Goal: Task Accomplishment & Management: Use online tool/utility

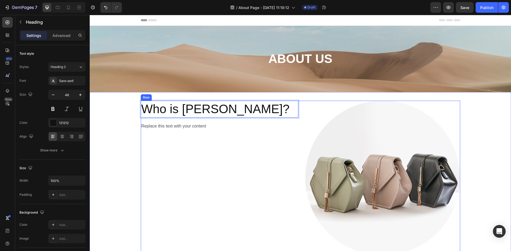
scroll to position [53, 0]
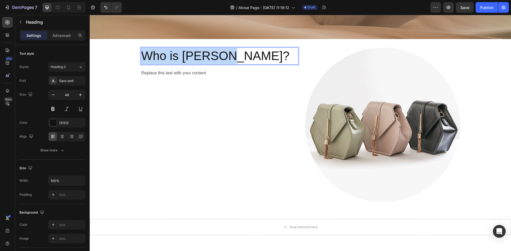
drag, startPoint x: 234, startPoint y: 55, endPoint x: 141, endPoint y: 56, distance: 92.6
click at [141, 56] on p "Who is SIMSON?" at bounding box center [219, 56] width 156 height 16
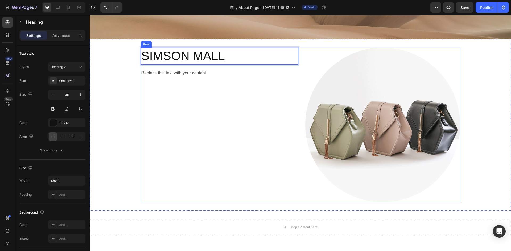
click at [192, 89] on div "SIMSON MALL Heading 16 Replace this text with your content Text Block" at bounding box center [220, 125] width 158 height 155
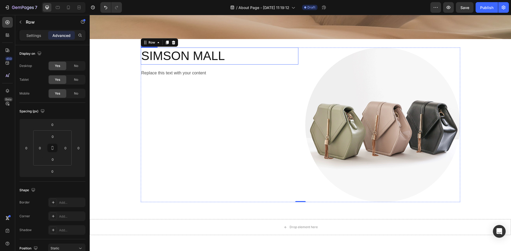
click at [221, 56] on p "SIMSON MALL" at bounding box center [219, 56] width 156 height 16
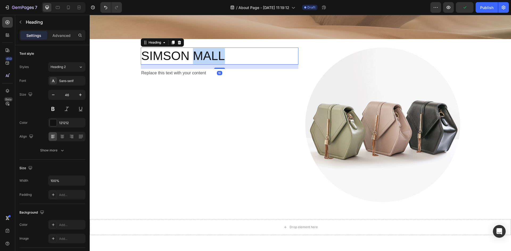
click at [213, 56] on p "SIMSON MALL" at bounding box center [219, 56] width 156 height 16
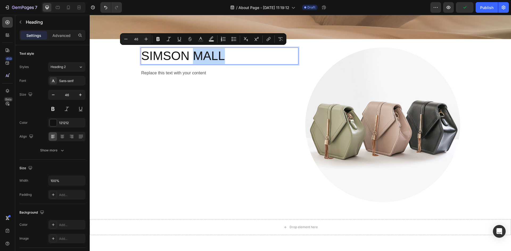
click at [216, 55] on p "SIMSON MALL" at bounding box center [219, 56] width 156 height 16
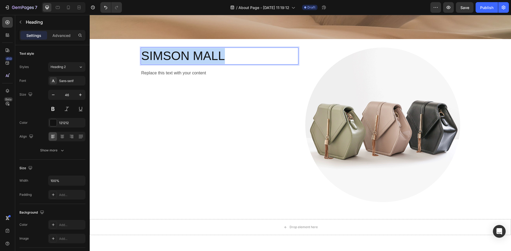
drag, startPoint x: 219, startPoint y: 56, endPoint x: 139, endPoint y: 59, distance: 79.6
click at [141, 59] on p "SIMSON MALL" at bounding box center [219, 56] width 156 height 16
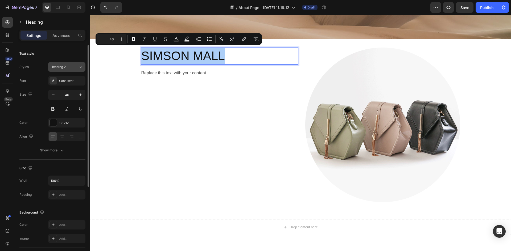
click at [75, 66] on div "Heading 2" at bounding box center [65, 67] width 28 height 5
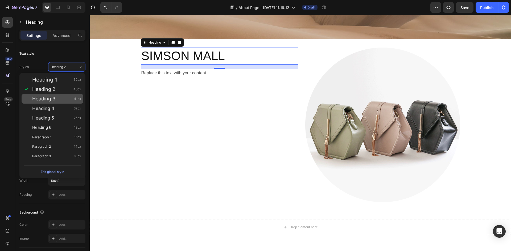
click at [54, 96] on span "Heading 3" at bounding box center [43, 98] width 23 height 5
type input "41"
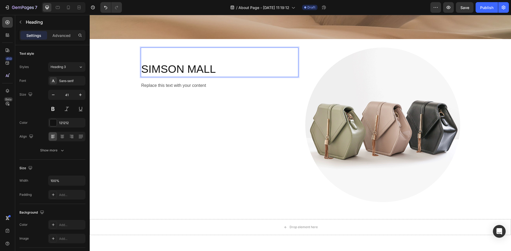
click at [221, 69] on p "SIMSON MALL" at bounding box center [219, 62] width 156 height 28
click at [222, 84] on div "Replace this text with your content" at bounding box center [220, 85] width 158 height 9
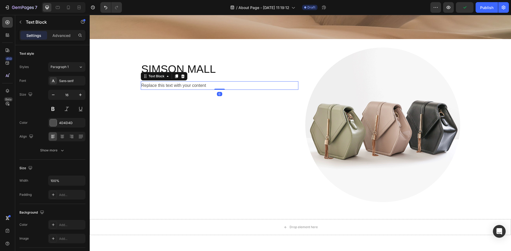
click at [207, 85] on div "Replace this text with your content" at bounding box center [220, 85] width 158 height 9
click at [212, 85] on p "Replace this text with your content" at bounding box center [219, 86] width 156 height 8
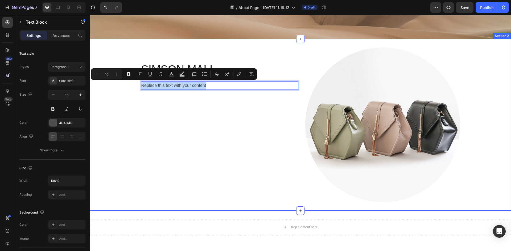
drag, startPoint x: 213, startPoint y: 85, endPoint x: 129, endPoint y: 86, distance: 84.3
click at [129, 86] on div "⁠⁠⁠⁠⁠⁠⁠ SIMSON MALL Heading Replace this text with your content Text Block 0 Im…" at bounding box center [300, 125] width 421 height 155
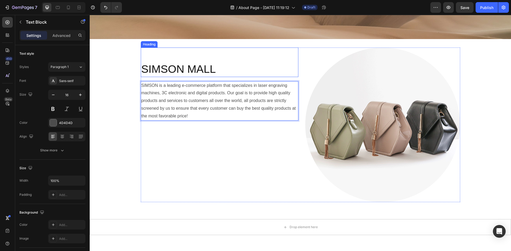
click at [201, 72] on p "⁠⁠⁠⁠⁠⁠⁠ SIMSON MALL" at bounding box center [219, 62] width 156 height 28
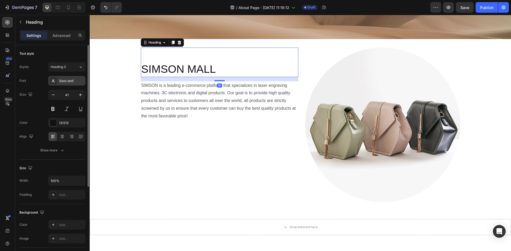
click at [74, 80] on div "Sans-serif" at bounding box center [71, 81] width 25 height 5
click at [55, 108] on button at bounding box center [53, 109] width 10 height 10
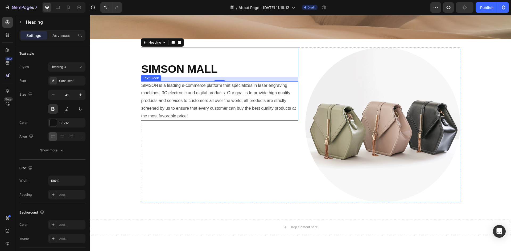
click at [184, 83] on p "SIMSON is a leading e-commerce platform that specializes in laser engraving mac…" at bounding box center [219, 101] width 156 height 38
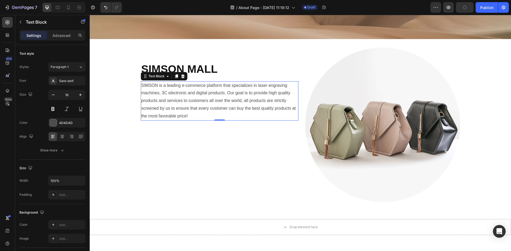
click at [145, 88] on p "SIMSON is a leading e-commerce platform that specializes in laser engraving mac…" at bounding box center [219, 101] width 156 height 38
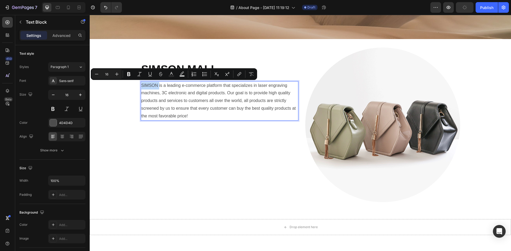
click at [142, 84] on p "SIMSON is a leading e-commerce platform that specializes in laser engraving mac…" at bounding box center [219, 101] width 156 height 38
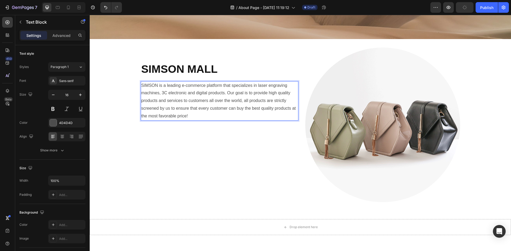
click at [141, 85] on p "SIMSON is a leading e-commerce platform that specializes in laser engraving mac…" at bounding box center [219, 101] width 156 height 38
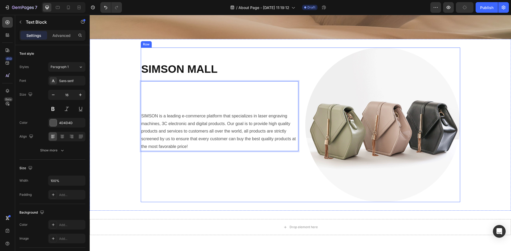
click at [217, 160] on div "⁠⁠⁠⁠⁠⁠⁠ SIMSON MALL Heading SIMSON is a leading e-commerce platform that specia…" at bounding box center [220, 125] width 158 height 155
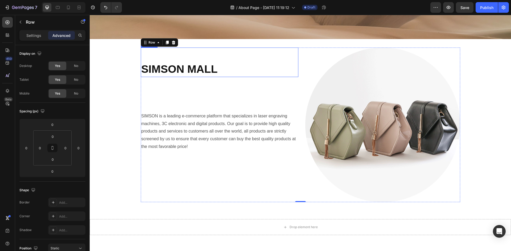
click at [141, 67] on p "⁠⁠⁠⁠⁠⁠⁠ SIMSON MALL" at bounding box center [219, 62] width 156 height 28
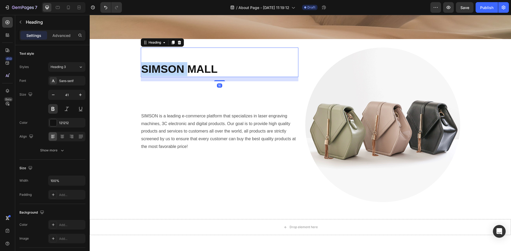
click at [142, 69] on p "⁠⁠⁠⁠⁠⁠⁠ SIMSON MALL" at bounding box center [219, 62] width 156 height 28
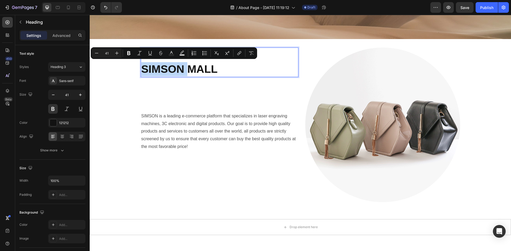
click at [141, 67] on h2 "SIMSON MALL" at bounding box center [220, 63] width 158 height 30
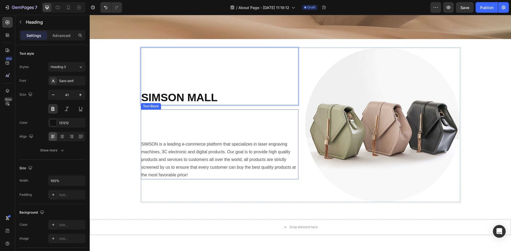
click at [152, 137] on p "Rich Text Editor. Editing area: main" at bounding box center [219, 137] width 156 height 8
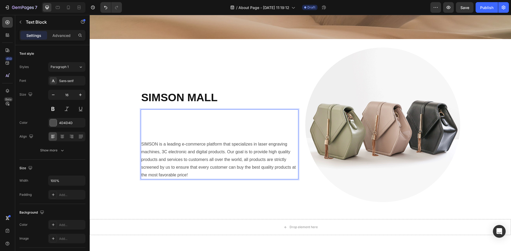
click at [141, 145] on div "SIMSON is a leading e-commerce platform that specializes in laser engraving mac…" at bounding box center [220, 145] width 158 height 70
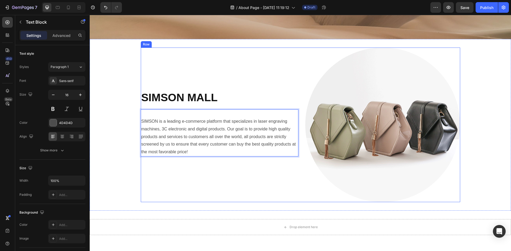
click at [264, 179] on div "⁠⁠⁠⁠⁠⁠⁠ SIMSON MALL Heading SIMSON is a leading e-commerce platform that specia…" at bounding box center [220, 125] width 158 height 155
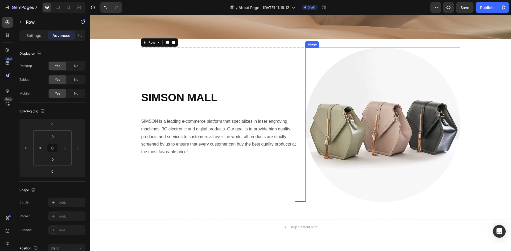
click at [380, 88] on img at bounding box center [382, 125] width 155 height 155
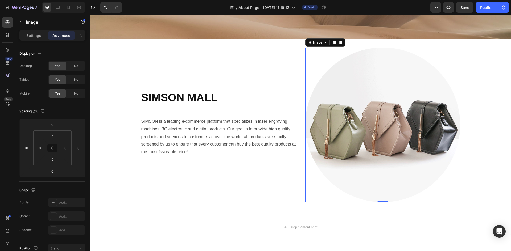
click at [375, 76] on img at bounding box center [382, 125] width 155 height 155
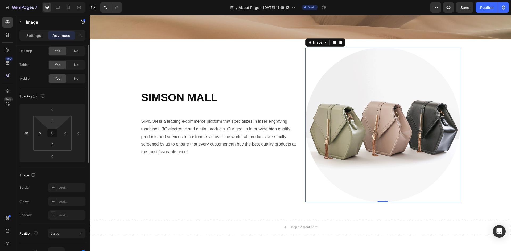
scroll to position [0, 0]
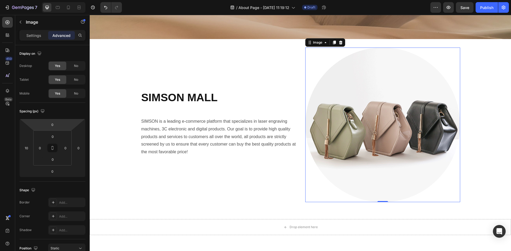
click at [28, 40] on div "Settings Advanced" at bounding box center [52, 35] width 66 height 11
click at [33, 36] on p "Settings" at bounding box center [33, 36] width 15 height 6
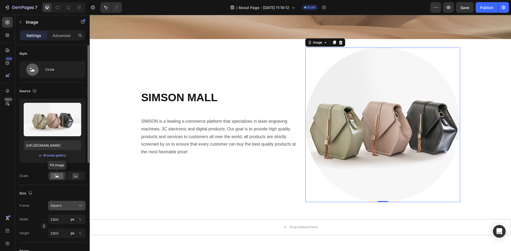
scroll to position [53, 0]
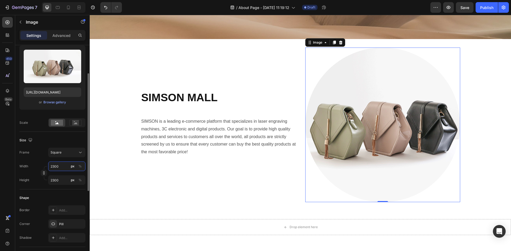
click at [64, 168] on input "2300" at bounding box center [66, 167] width 37 height 10
click at [58, 183] on div "Full 100%" at bounding box center [62, 180] width 44 height 10
type input "100"
click at [445, 183] on div at bounding box center [382, 125] width 155 height 155
click at [58, 178] on input "px %" at bounding box center [66, 181] width 37 height 10
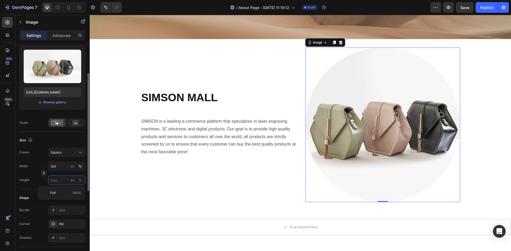
type input "3"
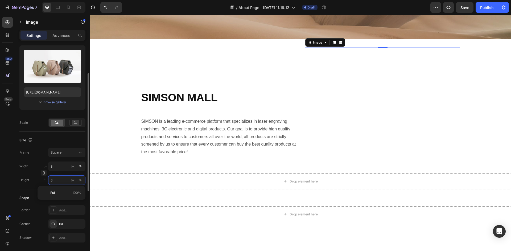
type input "30"
type input "300"
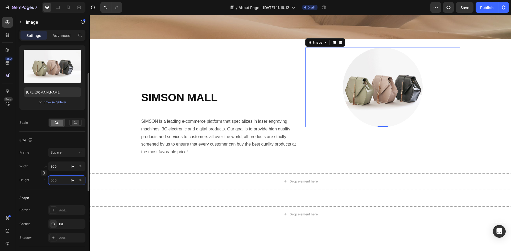
type input "30"
type input "3"
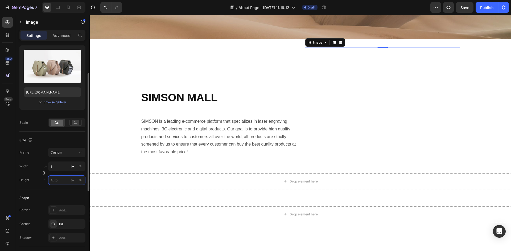
type input "3"
type input "35"
type input "350"
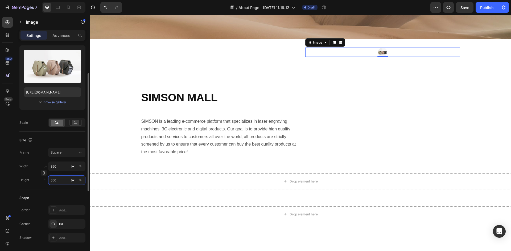
type input "3500"
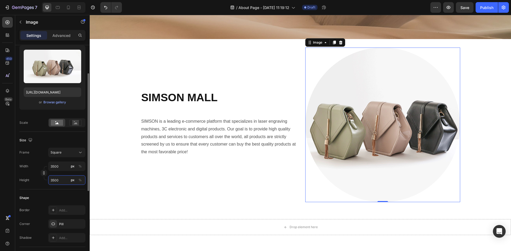
type input "350"
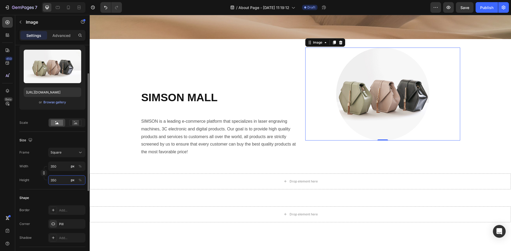
type input "35"
type input "3"
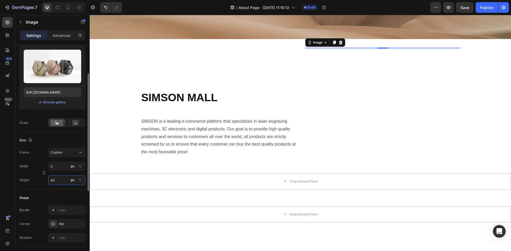
type input "3"
type input "30"
type input "3"
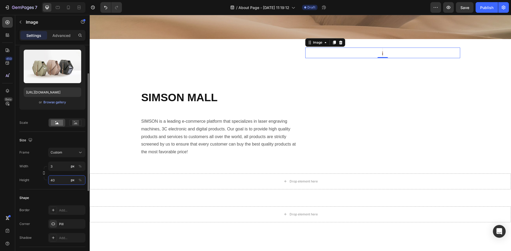
type input "3"
type input "30"
type input "3"
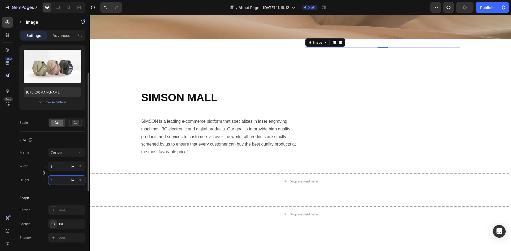
type input "3"
type input "400"
click at [58, 169] on input "3" at bounding box center [66, 167] width 37 height 10
click at [59, 167] on input "3" at bounding box center [66, 167] width 37 height 10
click at [53, 167] on input "3" at bounding box center [66, 167] width 37 height 10
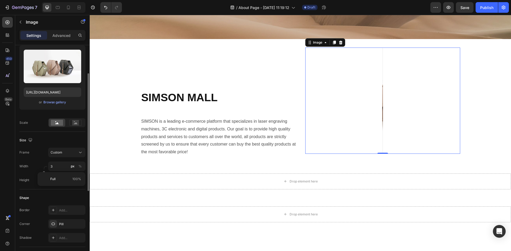
click at [32, 186] on div "Size Frame Custom Width 3 px % Height 400 px %" at bounding box center [52, 161] width 66 height 58
click at [43, 173] on icon "button" at bounding box center [44, 173] width 4 height 4
click at [60, 168] on input "3" at bounding box center [66, 167] width 37 height 10
type input "400"
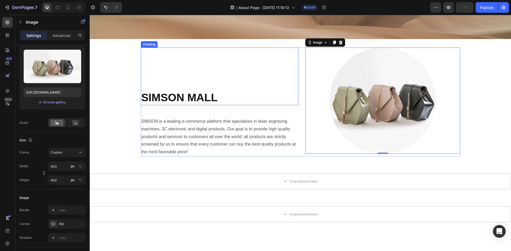
click at [141, 99] on p "⁠⁠⁠⁠⁠⁠⁠ SIMSON MALL" at bounding box center [219, 76] width 156 height 57
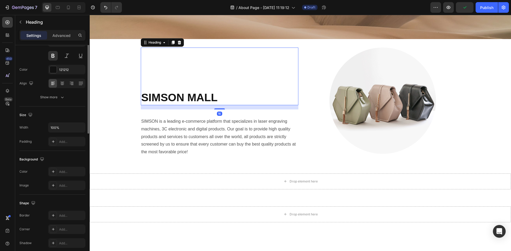
scroll to position [0, 0]
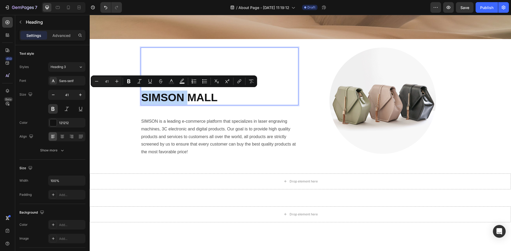
click at [142, 97] on p "SIMSON MALL" at bounding box center [219, 76] width 156 height 57
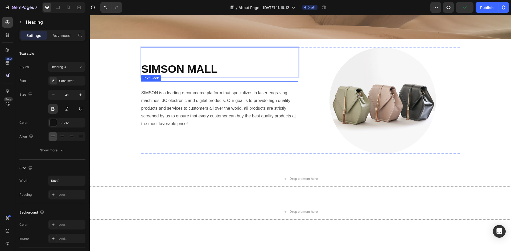
click at [215, 121] on p "SIMSON is a leading e-commerce platform that specializes in laser engraving mac…" at bounding box center [219, 108] width 156 height 38
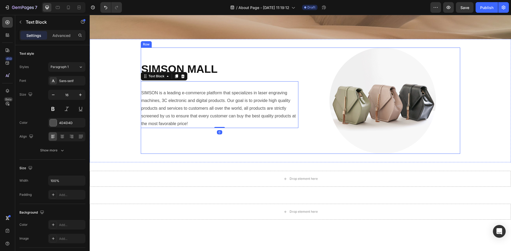
click at [299, 142] on div "⁠⁠⁠⁠⁠⁠⁠ SIMSON MALL Heading SIMSON is a leading e-commerce platform that specia…" at bounding box center [300, 101] width 319 height 106
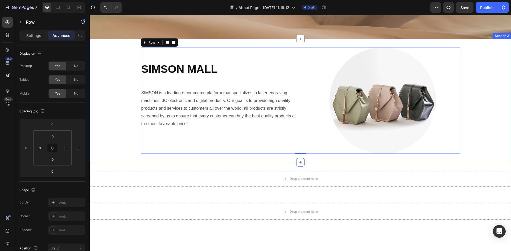
drag, startPoint x: 505, startPoint y: 134, endPoint x: 500, endPoint y: 140, distance: 7.4
click at [505, 134] on div "⁠⁠⁠⁠⁠⁠⁠ SIMSON MALL Heading SIMSON is a leading e-commerce platform that specia…" at bounding box center [300, 101] width 421 height 106
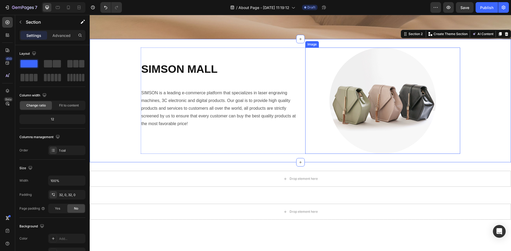
click at [446, 77] on div at bounding box center [382, 101] width 155 height 106
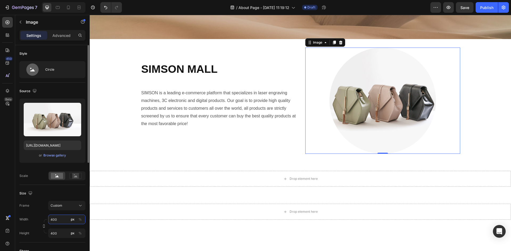
click at [57, 219] on input "400" at bounding box center [66, 220] width 37 height 10
type input "450"
click at [57, 234] on input "400" at bounding box center [66, 234] width 37 height 10
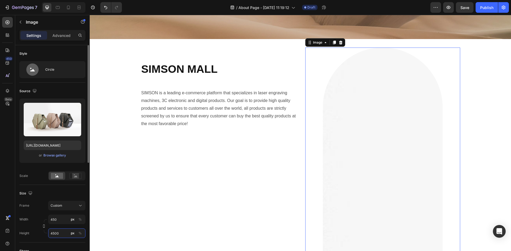
type input "450"
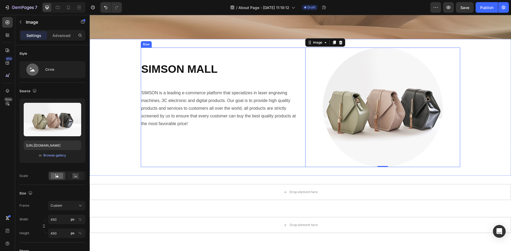
click at [161, 168] on div "⁠⁠⁠⁠⁠⁠⁠ SIMSON MALL Heading SIMSON is a leading e-commerce platform that specia…" at bounding box center [300, 107] width 421 height 137
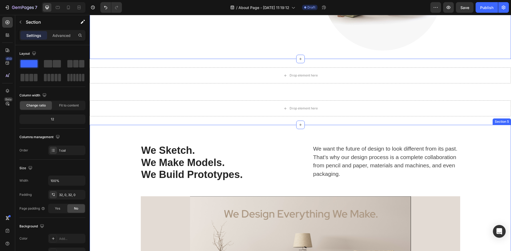
scroll to position [133, 0]
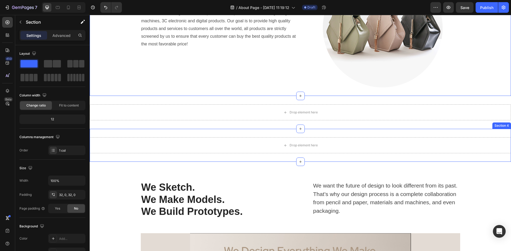
click at [319, 159] on div "Drop element here Section 4" at bounding box center [300, 145] width 421 height 33
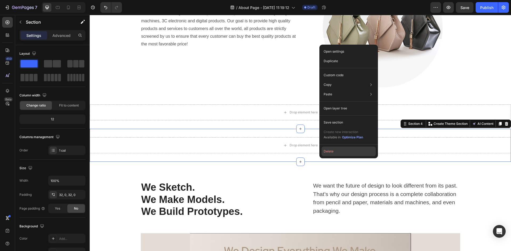
click at [334, 152] on button "Delete" at bounding box center [348, 152] width 54 height 10
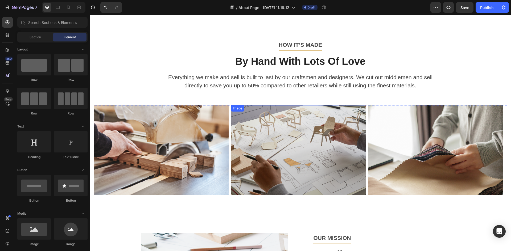
scroll to position [452, 0]
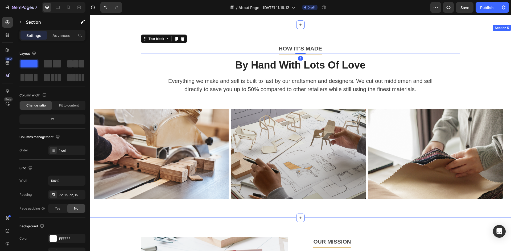
click at [209, 37] on div "HOW IT’S MADE Text block 4 Title Line By Hand With Lots Of Love Heading Everyth…" at bounding box center [300, 121] width 421 height 193
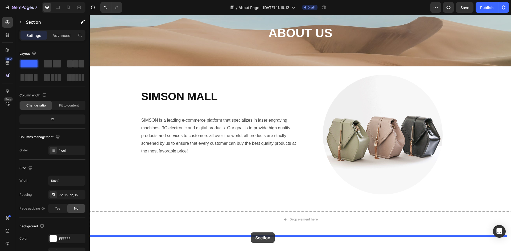
scroll to position [36, 0]
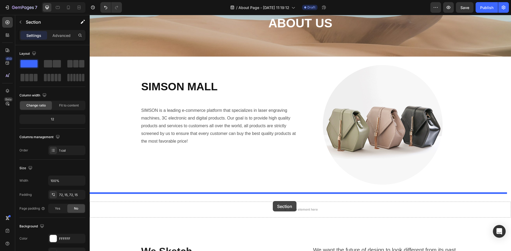
drag, startPoint x: 212, startPoint y: 38, endPoint x: 273, endPoint y: 201, distance: 174.7
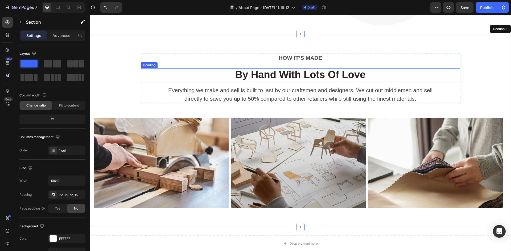
scroll to position [195, 0]
click at [334, 59] on p "HOW IT’S MADE" at bounding box center [300, 57] width 318 height 9
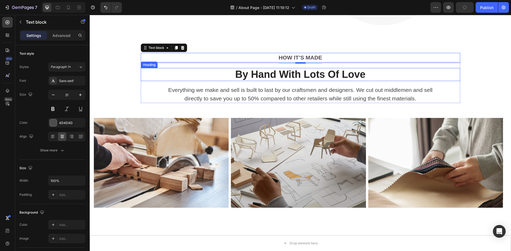
click at [379, 76] on p "By Hand With Lots Of Love" at bounding box center [300, 75] width 318 height 12
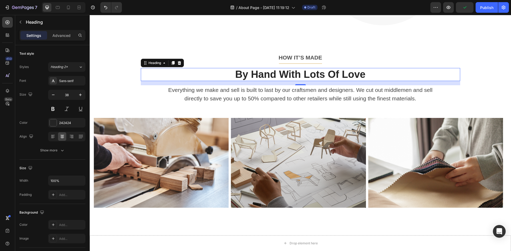
click at [388, 74] on p "By Hand With Lots Of Love" at bounding box center [300, 75] width 318 height 12
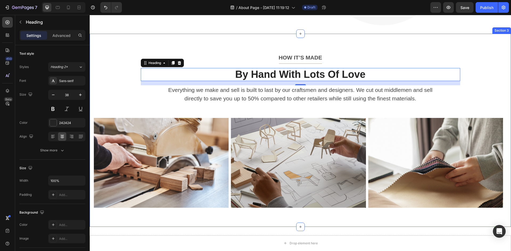
scroll to position [142, 0]
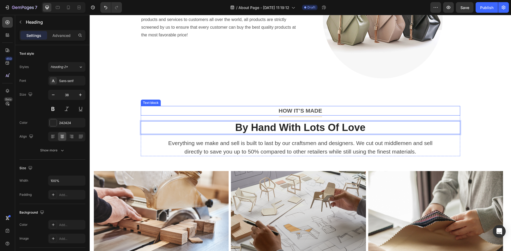
click at [317, 109] on p "HOW IT’S MADE" at bounding box center [300, 111] width 318 height 9
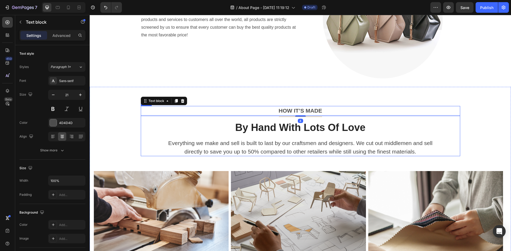
click at [317, 118] on div "HOW IT’S MADE Text block 4 Title Line By Hand With Lots Of Love Heading Everyth…" at bounding box center [300, 131] width 319 height 50
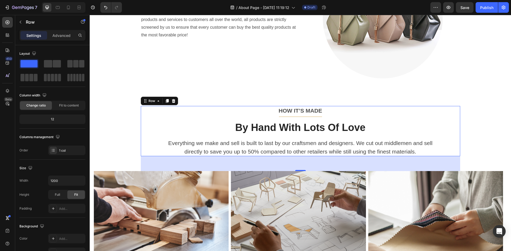
click at [295, 117] on div "HOW IT’S MADE Text block Title Line By Hand With Lots Of Love Heading Everythin…" at bounding box center [300, 131] width 319 height 50
click at [277, 112] on p "HOW IT’S MADE" at bounding box center [300, 111] width 318 height 9
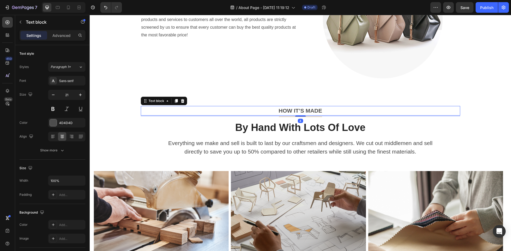
click at [305, 109] on p "HOW IT’S MADE" at bounding box center [300, 111] width 318 height 9
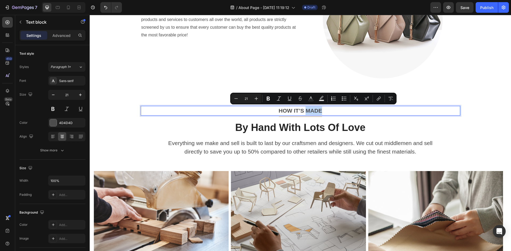
click at [320, 111] on p "HOW IT’S MADE" at bounding box center [300, 111] width 318 height 9
drag, startPoint x: 322, startPoint y: 111, endPoint x: 276, endPoint y: 111, distance: 46.8
click at [276, 111] on p "HOW IT’S MADE" at bounding box center [300, 111] width 318 height 9
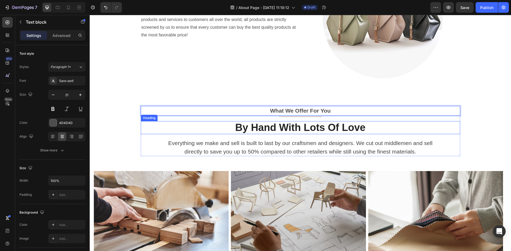
click at [376, 130] on p "By Hand With Lots Of Love" at bounding box center [300, 128] width 318 height 12
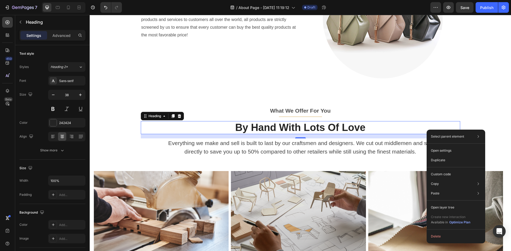
click at [179, 118] on icon at bounding box center [178, 116] width 3 height 4
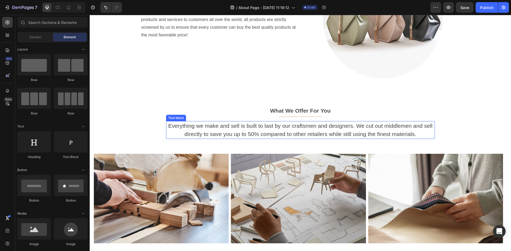
click at [402, 131] on p "Everything we make and sell is built to last by our craftsmen and designers. We…" at bounding box center [301, 130] width 268 height 17
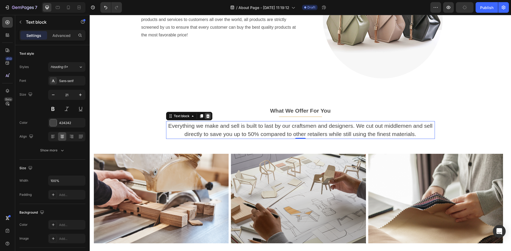
click at [206, 115] on icon at bounding box center [207, 116] width 3 height 4
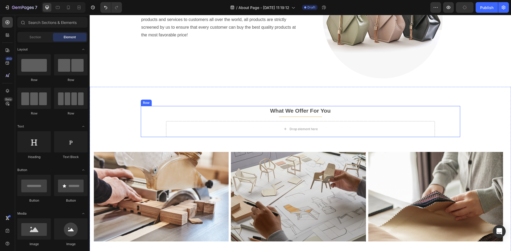
click at [306, 128] on div "Drop element here" at bounding box center [303, 129] width 28 height 4
click at [163, 131] on div "What We Offer For You Text block Title Line Drop element here Row" at bounding box center [300, 121] width 319 height 31
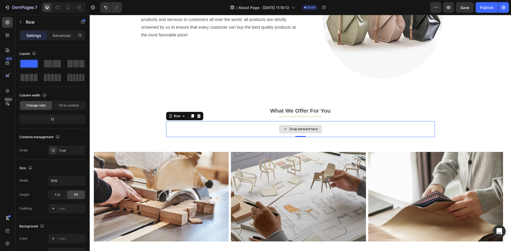
click at [166, 131] on div "Drop element here" at bounding box center [300, 129] width 269 height 16
click at [198, 118] on icon at bounding box center [199, 116] width 4 height 4
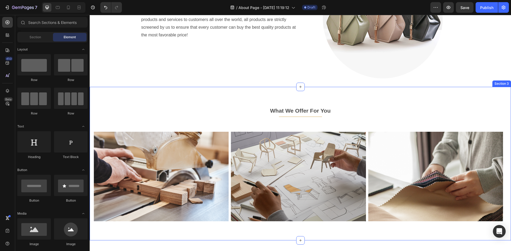
click at [295, 118] on div "What We Offer For You Text block Title Line Row Image Image Image Image Carouse…" at bounding box center [300, 163] width 413 height 115
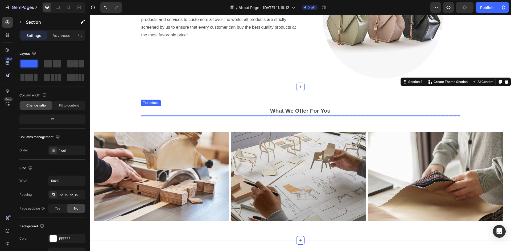
click at [292, 115] on div "What We Offer For You Text block" at bounding box center [300, 111] width 319 height 10
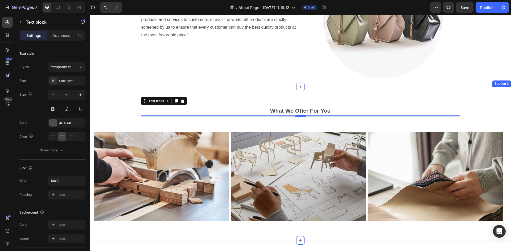
click at [310, 118] on div "What We Offer For You Text block 4 Title Line Row Image Image Image Image Carou…" at bounding box center [300, 163] width 413 height 115
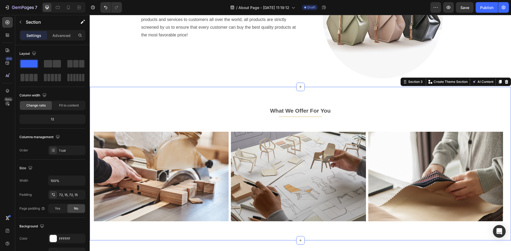
click at [321, 118] on div "What We Offer For You Text block Title Line Row Image Image Image Image Carouse…" at bounding box center [300, 163] width 413 height 115
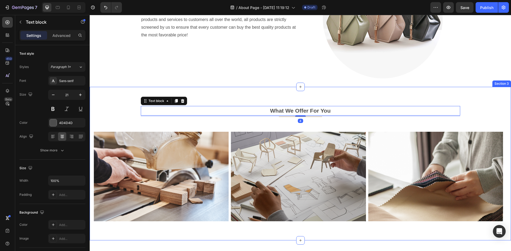
click at [400, 121] on div "What We Offer For You Text block 4 Title Line Row Image Image Image Image Carou…" at bounding box center [300, 163] width 413 height 115
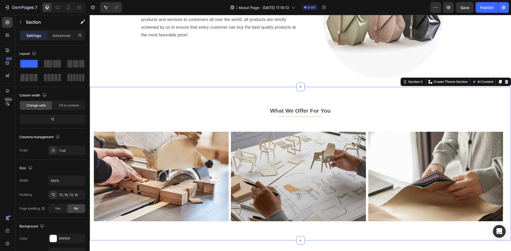
click at [418, 123] on div "What We Offer For You Text block Title Line Row Image Image Image Image Carouse…" at bounding box center [300, 163] width 413 height 115
click at [313, 98] on div "What We Offer For You Text block Title Line Row Image Image Image Image Carouse…" at bounding box center [300, 164] width 421 height 154
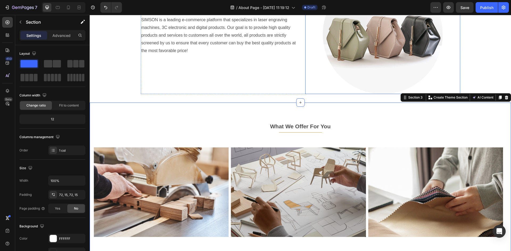
scroll to position [186, 0]
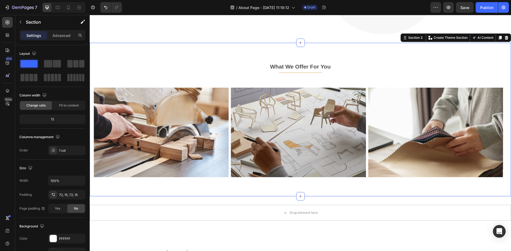
click at [293, 75] on div "What We Offer For You Text block Title Line Row Image Image Image Image Carouse…" at bounding box center [300, 119] width 413 height 115
click at [297, 74] on div "What We Offer For You Text block Title Line Row Image Image Image Image Carouse…" at bounding box center [300, 119] width 413 height 115
click at [301, 72] on div "What We Offer For You Text block Title Line" at bounding box center [300, 67] width 319 height 11
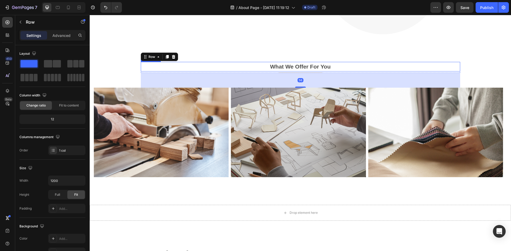
click at [229, 64] on p "What We Offer For You" at bounding box center [300, 67] width 318 height 9
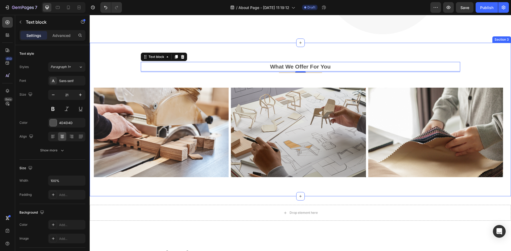
click at [323, 75] on div "What We Offer For You Text block 4 Title Line Row Image Image Image Image Carou…" at bounding box center [300, 119] width 413 height 115
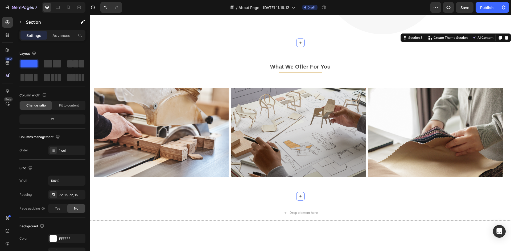
click at [316, 81] on div "What We Offer For You Text block Title Line Row Image Image Image Image Carouse…" at bounding box center [300, 119] width 413 height 115
click at [286, 80] on div "What We Offer For You Text block Title Line Row Image Image Image Image Carouse…" at bounding box center [300, 119] width 413 height 115
click at [257, 74] on div "What We Offer For You Text block Title Line Row Image Image Image Image Carouse…" at bounding box center [300, 119] width 413 height 115
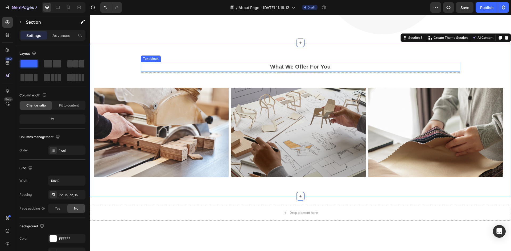
click at [278, 71] on p "What We Offer For You" at bounding box center [300, 67] width 318 height 9
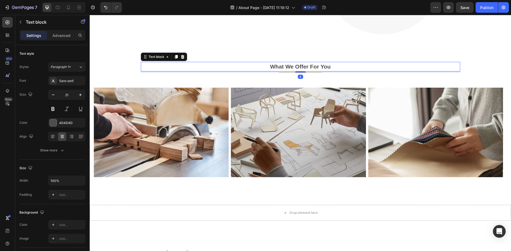
click at [289, 62] on div "What We Offer For You" at bounding box center [300, 67] width 319 height 10
click at [361, 69] on p "What We Offer For You" at bounding box center [300, 67] width 318 height 9
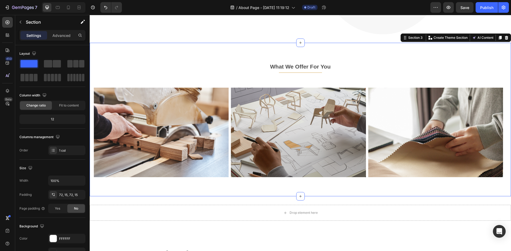
click at [328, 75] on div "What We Offer For You Text block Title Line Row Image Image Image Image Carouse…" at bounding box center [300, 119] width 413 height 115
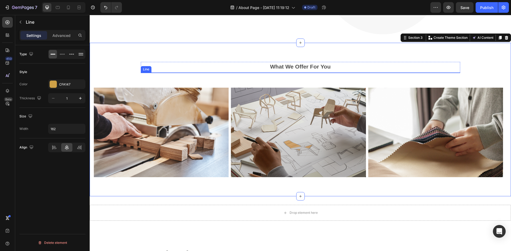
click at [308, 73] on div at bounding box center [300, 73] width 43 height 0
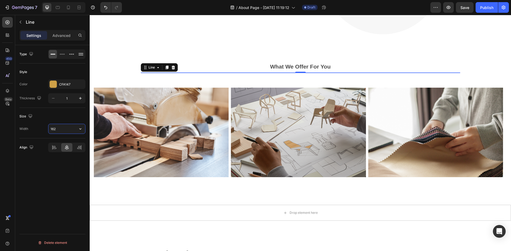
click at [57, 129] on input "162" at bounding box center [66, 129] width 37 height 10
type input "320"
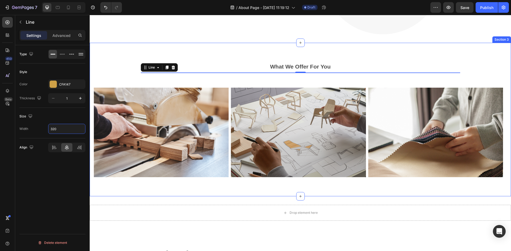
click at [369, 62] on div "What We Offer For You Text block Title Line 0 Row Image Image Image Image Carou…" at bounding box center [300, 120] width 421 height 154
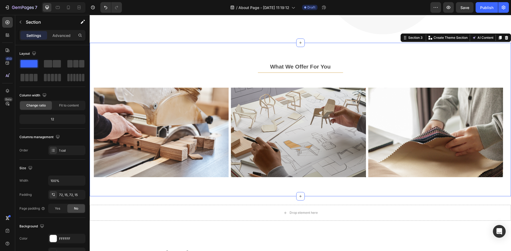
click at [274, 73] on div at bounding box center [300, 73] width 85 height 0
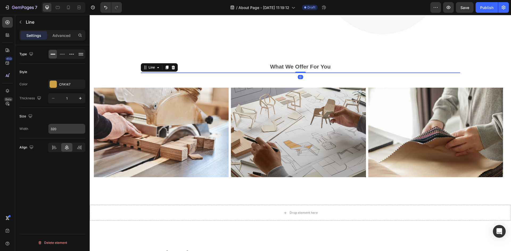
click at [61, 129] on input "320" at bounding box center [66, 129] width 37 height 10
click at [60, 129] on input "320" at bounding box center [66, 129] width 37 height 10
drag, startPoint x: 61, startPoint y: 128, endPoint x: 30, endPoint y: 129, distance: 31.1
click at [30, 129] on div "Width 320" at bounding box center [52, 129] width 66 height 10
type input "2350"
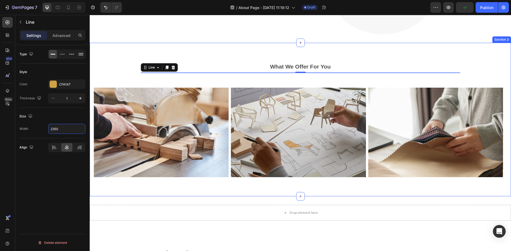
click at [359, 63] on p "What We Offer For You" at bounding box center [300, 67] width 318 height 9
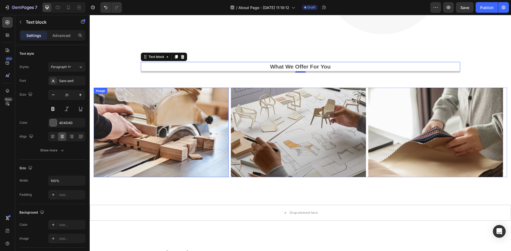
click at [191, 125] on img at bounding box center [161, 133] width 135 height 90
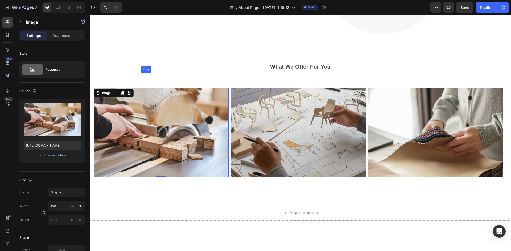
click at [297, 73] on div "Title Line" at bounding box center [300, 73] width 319 height 0
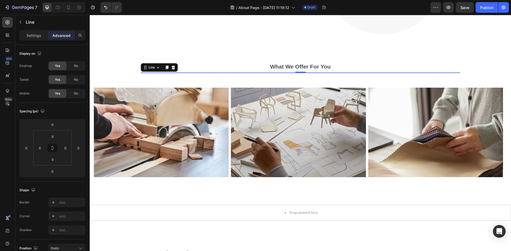
click at [214, 72] on div "What We Offer For You Text block Title Line 0" at bounding box center [300, 67] width 319 height 11
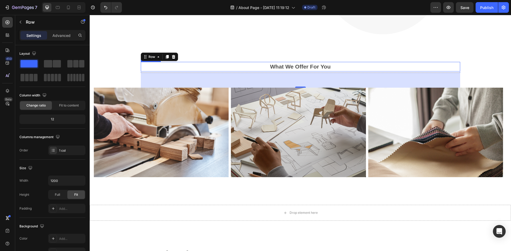
click at [221, 71] on div "What We Offer For You Text block" at bounding box center [300, 67] width 319 height 10
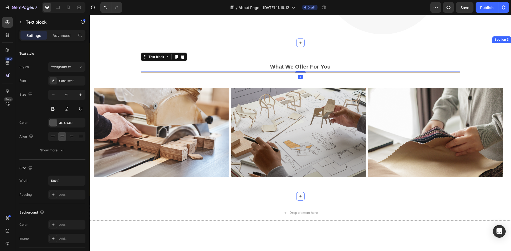
click at [219, 73] on div "What We Offer For You Text block 4 Title Line Row Image Image Image Image Carou…" at bounding box center [300, 119] width 413 height 115
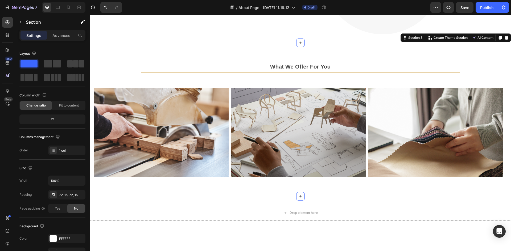
click at [212, 73] on div "What We Offer For You Text block Title Line Row Image Image Image Image Carouse…" at bounding box center [300, 119] width 413 height 115
click at [203, 72] on div "What We Offer For You Text block Title Line" at bounding box center [300, 67] width 319 height 11
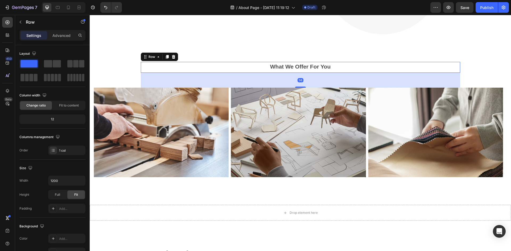
click at [208, 74] on div "56" at bounding box center [300, 80] width 319 height 15
click at [204, 76] on div "56" at bounding box center [300, 80] width 319 height 15
click at [197, 73] on div "56" at bounding box center [300, 80] width 319 height 15
click at [208, 68] on p "What We Offer For You" at bounding box center [300, 67] width 318 height 9
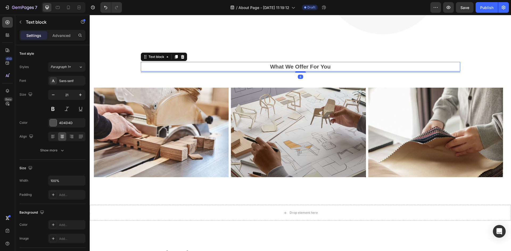
click at [222, 72] on div "4" at bounding box center [300, 72] width 319 height 1
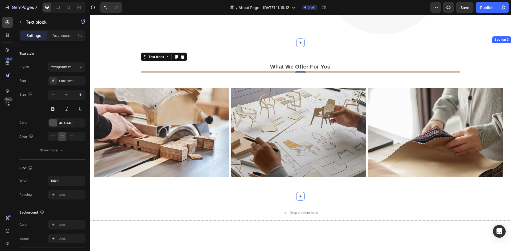
click at [208, 76] on div "What We Offer For You Text block 4 Title Line Row Image Image Image Image Carou…" at bounding box center [300, 119] width 413 height 115
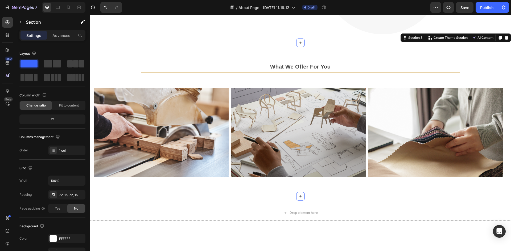
click at [140, 73] on div "What We Offer For You Text block Title Line Row Image Image Image Image Carouse…" at bounding box center [300, 119] width 413 height 115
click at [147, 73] on div at bounding box center [300, 73] width 319 height 0
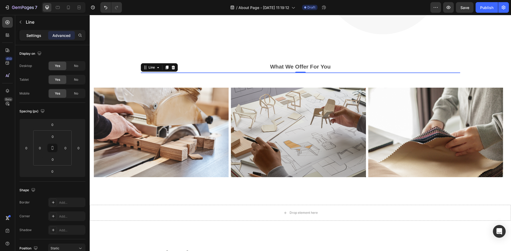
click at [35, 35] on p "Settings" at bounding box center [33, 36] width 15 height 6
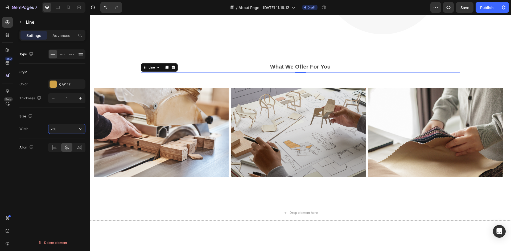
type input "250"
click at [59, 183] on div "Type Style Color CFA147 Thickness 1 Size Width 250 Align Delete element" at bounding box center [52, 155] width 74 height 221
click at [424, 63] on p "What We Offer For You" at bounding box center [300, 67] width 318 height 9
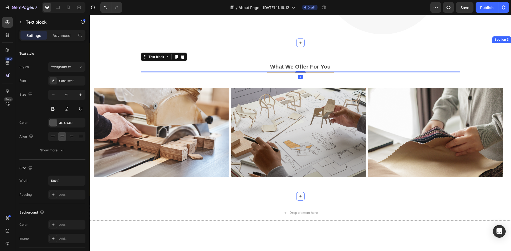
click at [496, 71] on div "What We Offer For You Text block 4 Title Line Row Image Image Image Image Carou…" at bounding box center [300, 119] width 413 height 115
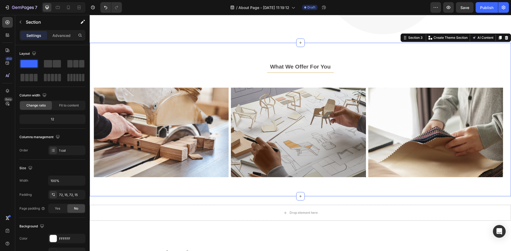
click at [307, 66] on p "What We Offer For You" at bounding box center [300, 67] width 318 height 9
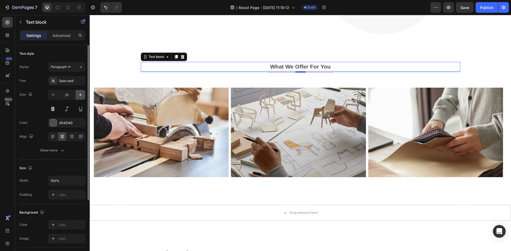
click at [78, 97] on icon "button" at bounding box center [80, 94] width 5 height 5
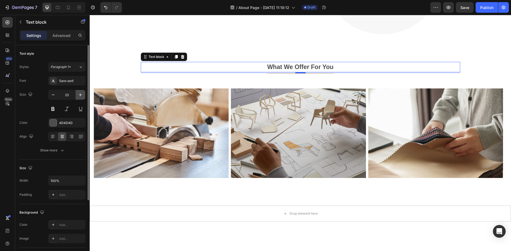
click at [78, 97] on icon "button" at bounding box center [80, 94] width 5 height 5
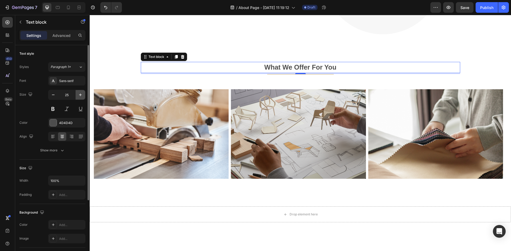
click at [78, 97] on icon "button" at bounding box center [80, 94] width 5 height 5
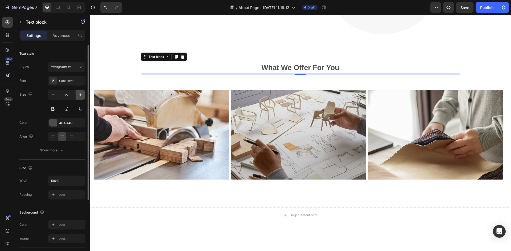
click at [78, 97] on icon "button" at bounding box center [80, 94] width 5 height 5
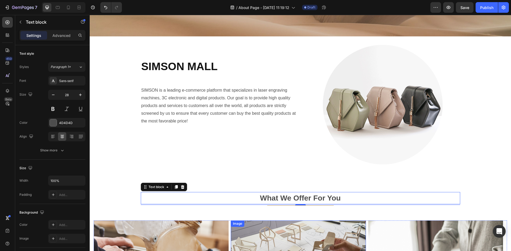
scroll to position [53, 0]
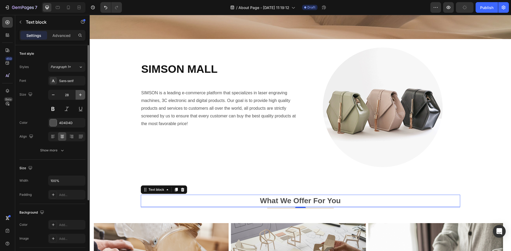
click at [79, 97] on icon "button" at bounding box center [80, 94] width 5 height 5
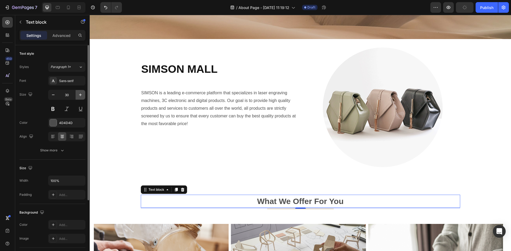
type input "31"
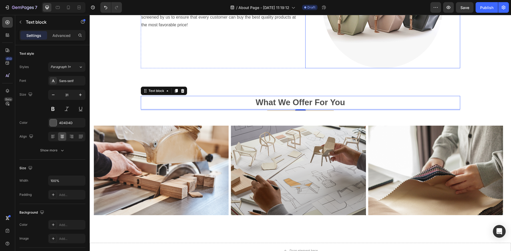
scroll to position [160, 0]
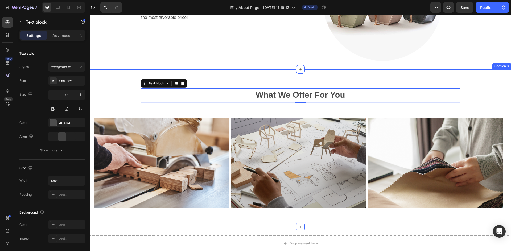
click at [268, 104] on div "What We Offer For You Text block 4 Title Line Row Image Image Image Image Carou…" at bounding box center [300, 148] width 413 height 119
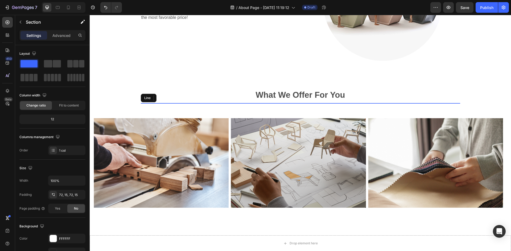
click at [268, 103] on div at bounding box center [300, 103] width 67 height 0
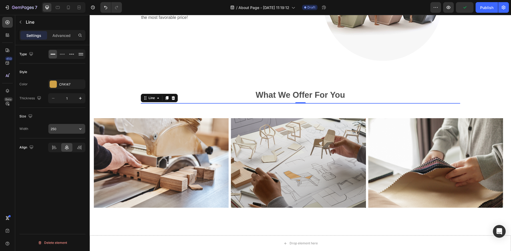
click at [59, 130] on input "250" at bounding box center [66, 129] width 37 height 10
type input "320"
click at [58, 183] on div "Type Style Color CFA147 Thickness 1 Size Width 320 Align Delete element" at bounding box center [52, 155] width 74 height 221
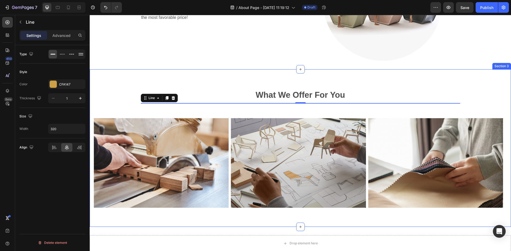
click at [224, 78] on div "What We Offer For You Text block Title Line 0 Row Image Image Image Image Carou…" at bounding box center [300, 148] width 421 height 158
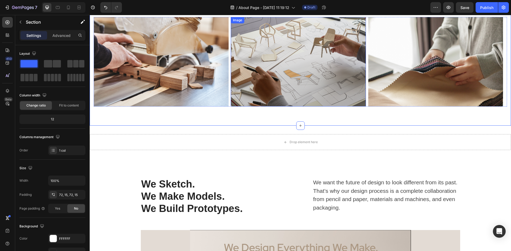
scroll to position [266, 0]
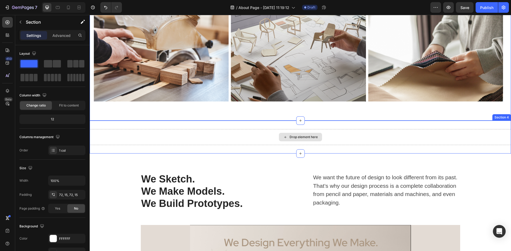
click at [341, 138] on div "Drop element here" at bounding box center [300, 137] width 421 height 16
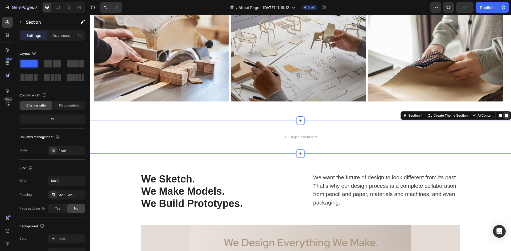
click at [504, 116] on icon at bounding box center [506, 116] width 4 height 4
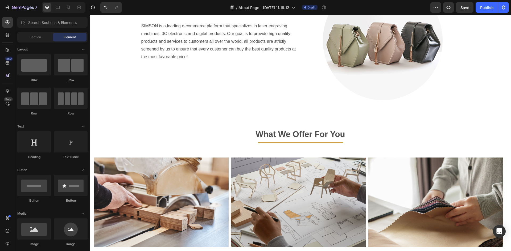
scroll to position [160, 0]
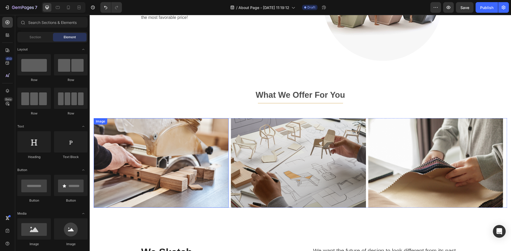
click at [176, 156] on img at bounding box center [161, 163] width 135 height 90
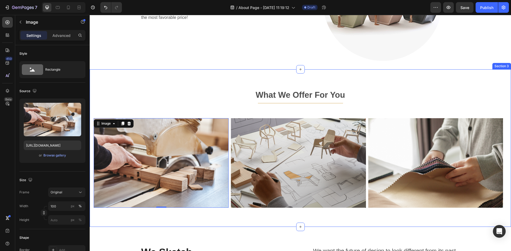
click at [172, 110] on div "What We Offer For You Text block Title Line Row Image 0 Image Image Image Carou…" at bounding box center [300, 148] width 413 height 119
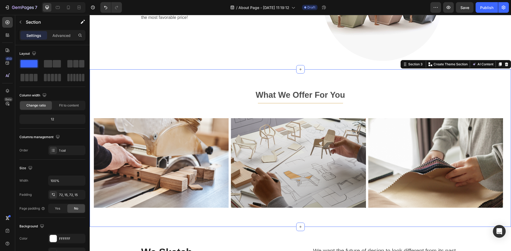
click at [267, 113] on div "What We Offer For You Text block Title Line Row Image Image Image Image Carouse…" at bounding box center [300, 148] width 413 height 119
click at [211, 139] on img at bounding box center [161, 163] width 135 height 90
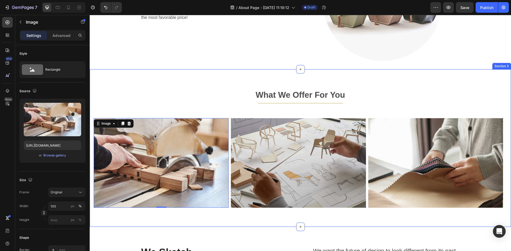
click at [260, 212] on div "What We Offer For You Text block Title Line Row Image 0 Image Image Image Carou…" at bounding box center [300, 148] width 421 height 158
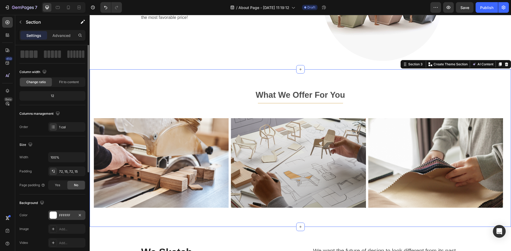
scroll to position [0, 0]
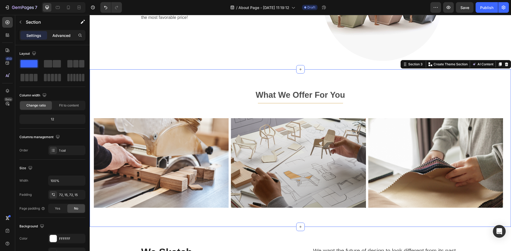
click at [63, 38] on p "Advanced" at bounding box center [61, 36] width 18 height 6
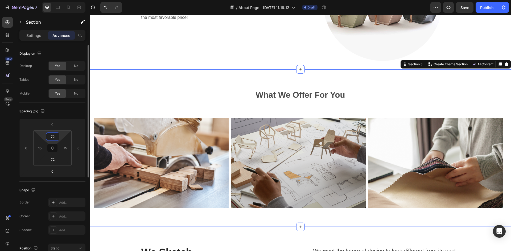
click at [55, 135] on input "72" at bounding box center [52, 137] width 11 height 8
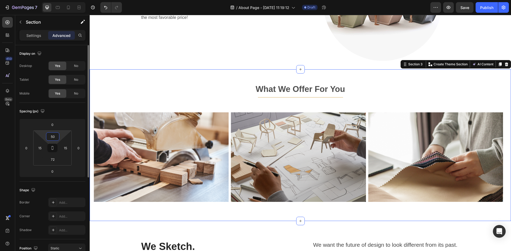
type input "5"
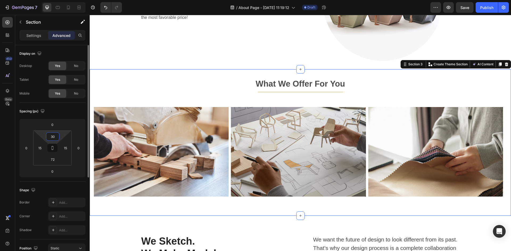
type input "3"
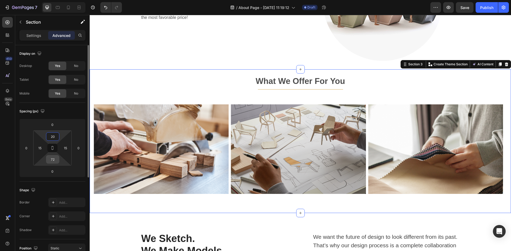
type input "20"
click at [54, 160] on input "72" at bounding box center [52, 160] width 11 height 8
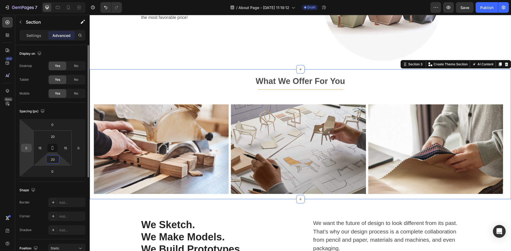
type input "20"
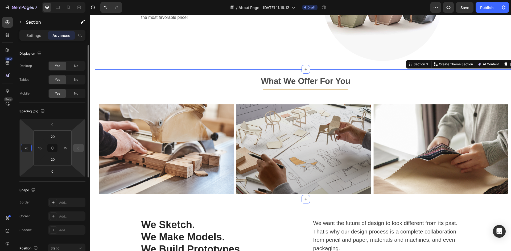
type input "20"
click at [79, 150] on input "0" at bounding box center [78, 148] width 8 height 8
type input "2"
type input "0"
click at [30, 148] on input "20" at bounding box center [26, 148] width 8 height 8
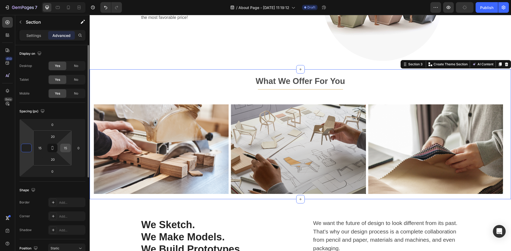
type input "0"
click at [68, 151] on input "15" at bounding box center [65, 148] width 8 height 8
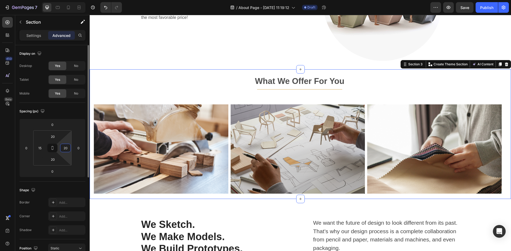
type input "2"
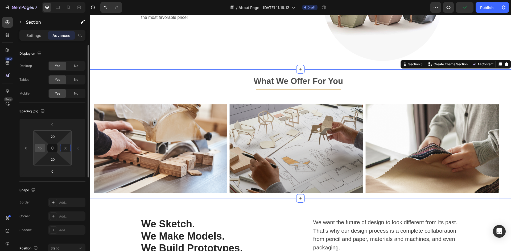
type input "30"
drag, startPoint x: 42, startPoint y: 147, endPoint x: 36, endPoint y: 148, distance: 5.9
click at [36, 148] on input "15" at bounding box center [40, 148] width 8 height 8
click at [42, 148] on input "15" at bounding box center [40, 148] width 8 height 8
click at [40, 148] on input "15" at bounding box center [40, 148] width 8 height 8
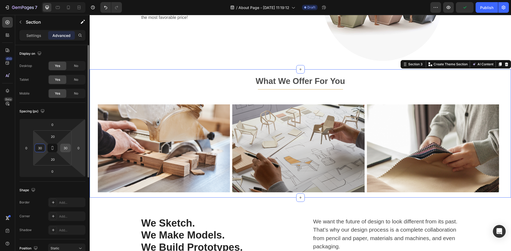
type input "30"
click at [65, 147] on input "30" at bounding box center [65, 148] width 8 height 8
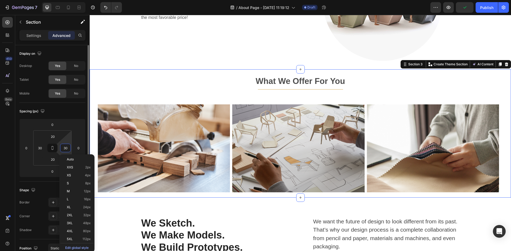
click at [66, 148] on input "30" at bounding box center [65, 148] width 8 height 8
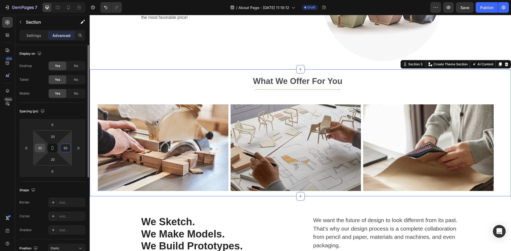
type input "50"
click at [41, 149] on input "30" at bounding box center [40, 148] width 8 height 8
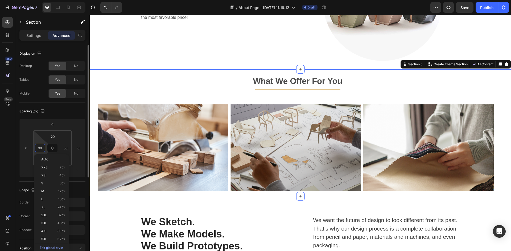
click at [41, 149] on input "30" at bounding box center [40, 148] width 8 height 8
click at [39, 148] on input "30" at bounding box center [40, 148] width 8 height 8
click at [42, 150] on input "30" at bounding box center [40, 148] width 8 height 8
click at [41, 150] on input "30" at bounding box center [40, 148] width 8 height 8
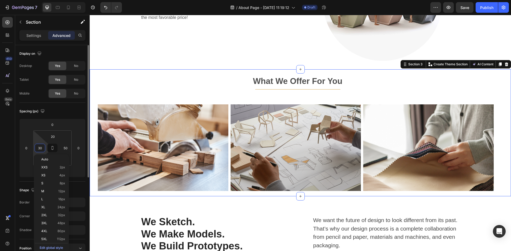
click at [40, 149] on input "30" at bounding box center [40, 148] width 8 height 8
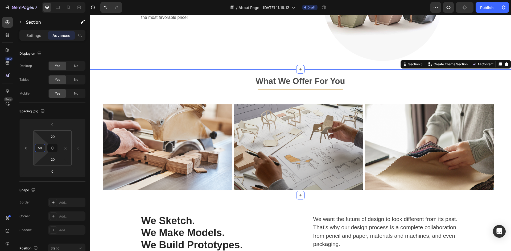
type input "50"
click at [405, 95] on div "What We Offer For You Text block Title Line Row Image Image Image Image Carouse…" at bounding box center [300, 132] width 395 height 115
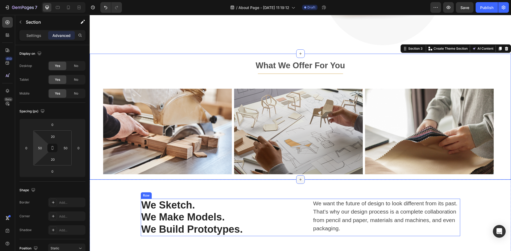
scroll to position [160, 0]
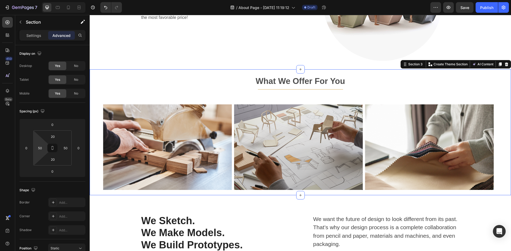
click at [296, 98] on div "What We Offer For You Text block Title Line Row Image Image Image Image Carouse…" at bounding box center [300, 132] width 395 height 115
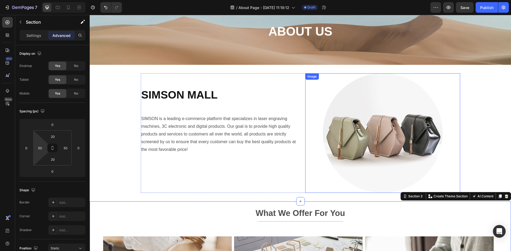
scroll to position [27, 0]
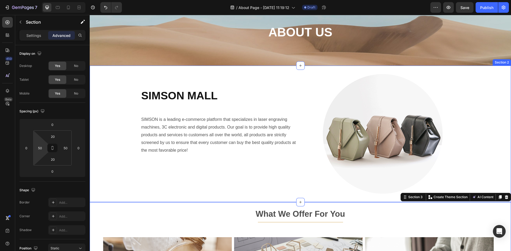
drag, startPoint x: 473, startPoint y: 143, endPoint x: 253, endPoint y: 177, distance: 221.8
click at [473, 143] on div "SIMSON MALL Heading SIMSON is a leading e-commerce platform that specializes in…" at bounding box center [300, 134] width 421 height 120
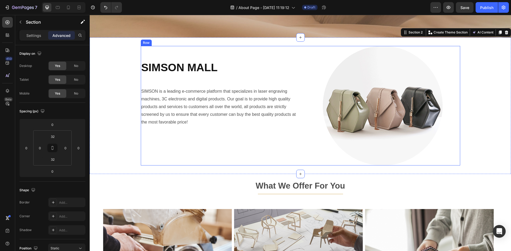
scroll to position [53, 0]
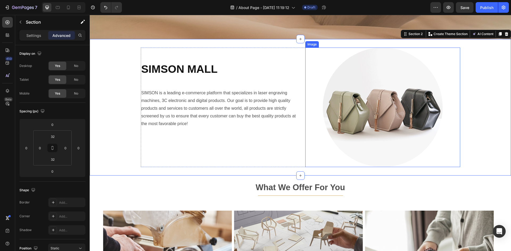
click at [441, 70] on div at bounding box center [382, 108] width 155 height 120
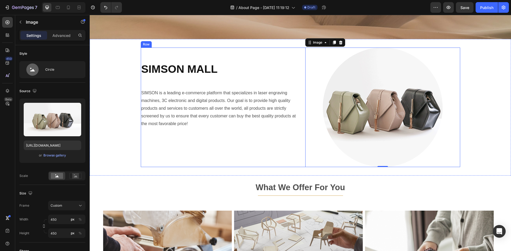
click at [297, 49] on div "SIMSON MALL Heading SIMSON is a leading e-commerce platform that specializes in…" at bounding box center [300, 108] width 319 height 120
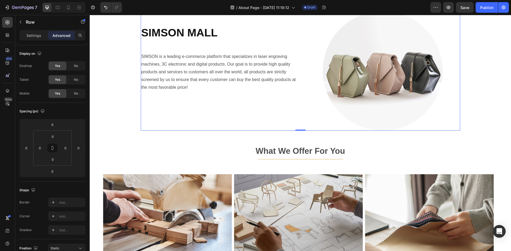
scroll to position [106, 0]
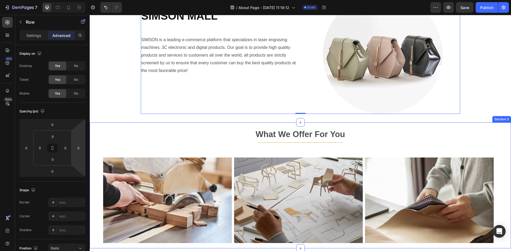
click at [177, 146] on div "What We Offer For You Text block Title Line Row Image Image Image Image Carouse…" at bounding box center [300, 185] width 395 height 115
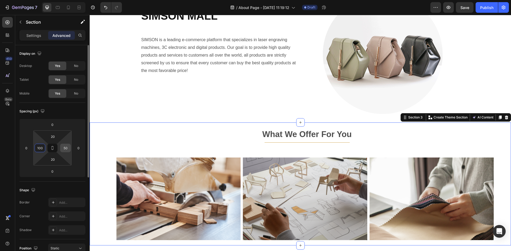
type input "100"
click at [67, 147] on input "50" at bounding box center [65, 148] width 8 height 8
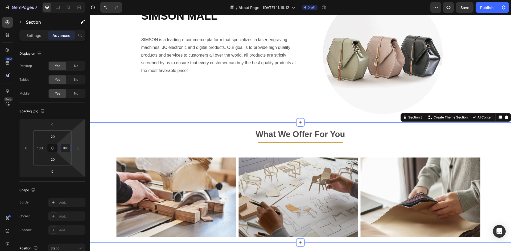
scroll to position [133, 0]
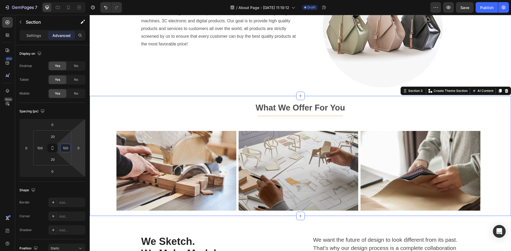
type input "100"
click at [486, 118] on div "What We Offer For You Text block Title Line Row Image Image Image Image Carouse…" at bounding box center [300, 156] width 421 height 120
click at [488, 137] on div "What We Offer For You Text block Title Line Row Image Image Image Image Carouse…" at bounding box center [300, 156] width 421 height 120
click at [482, 53] on div "SIMSON MALL Heading SIMSON is a leading e-commerce platform that specializes in…" at bounding box center [300, 28] width 421 height 120
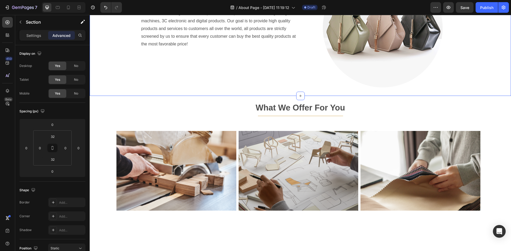
scroll to position [53, 0]
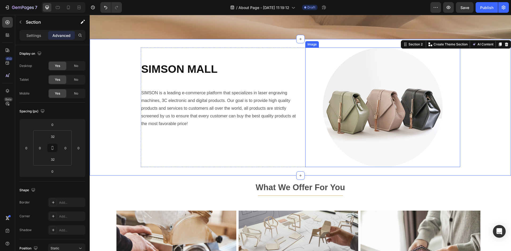
click at [421, 77] on img at bounding box center [383, 108] width 120 height 120
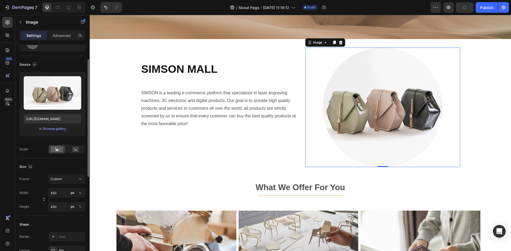
scroll to position [0, 0]
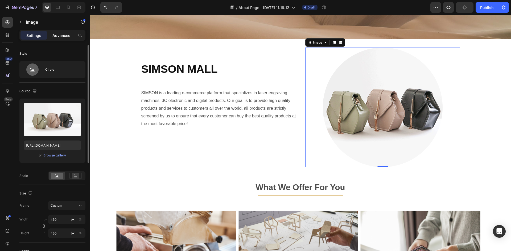
click at [56, 37] on p "Advanced" at bounding box center [61, 36] width 18 height 6
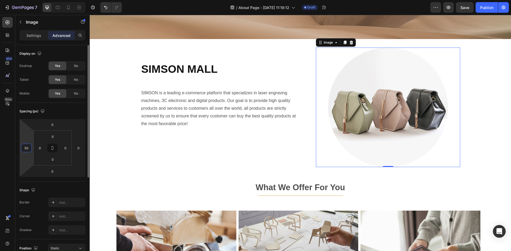
type input "5"
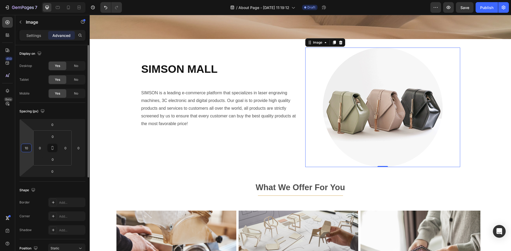
type input "100"
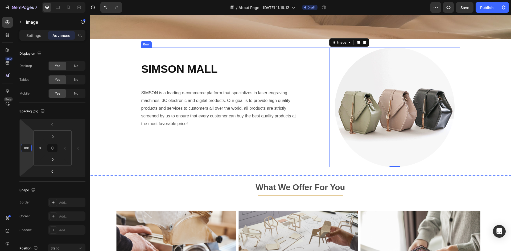
click at [224, 145] on div "SIMSON MALL Heading SIMSON is a leading e-commerce platform that specializes in…" at bounding box center [220, 108] width 158 height 120
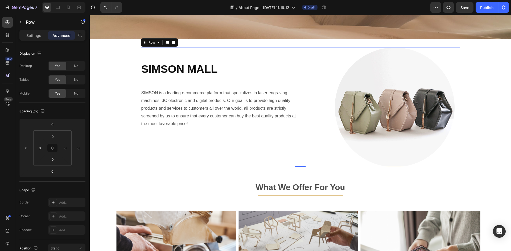
click at [235, 80] on div "SIMSON MALL Heading SIMSON is a leading e-commerce platform that specializes in…" at bounding box center [220, 108] width 158 height 120
click at [322, 61] on div "Image" at bounding box center [381, 108] width 158 height 120
click at [319, 57] on div "Image" at bounding box center [381, 108] width 158 height 120
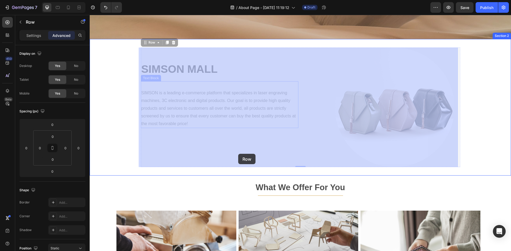
drag, startPoint x: 246, startPoint y: 154, endPoint x: 238, endPoint y: 154, distance: 7.7
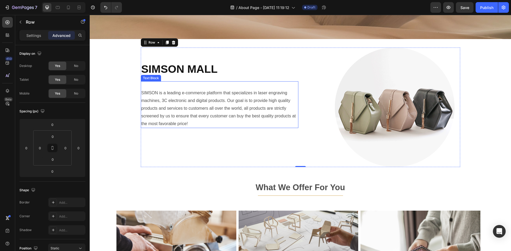
click at [277, 111] on p "SIMSON is a leading e-commerce platform that specializes in laser engraving mac…" at bounding box center [219, 108] width 156 height 38
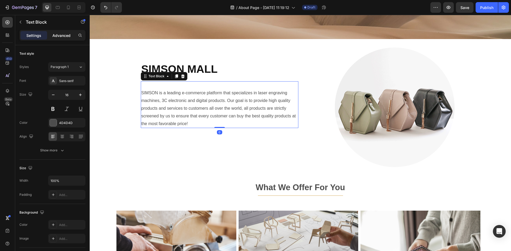
click at [67, 38] on p "Advanced" at bounding box center [61, 36] width 18 height 6
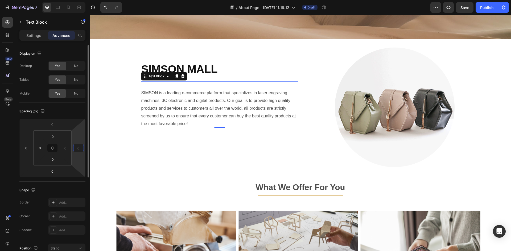
click at [81, 150] on input "0" at bounding box center [78, 148] width 8 height 8
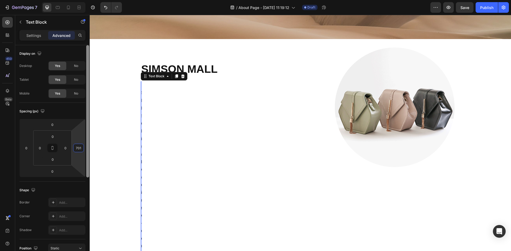
type input "71"
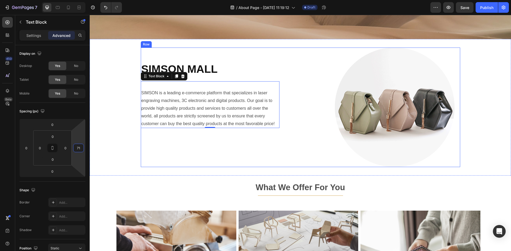
click at [208, 160] on div "SIMSON MALL Heading SIMSON is a leading e-commerce platform that specializes in…" at bounding box center [220, 108] width 158 height 120
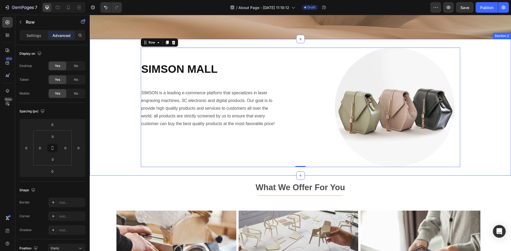
click at [97, 147] on div "SIMSON MALL Heading SIMSON is a leading e-commerce platform that specializes in…" at bounding box center [300, 108] width 421 height 120
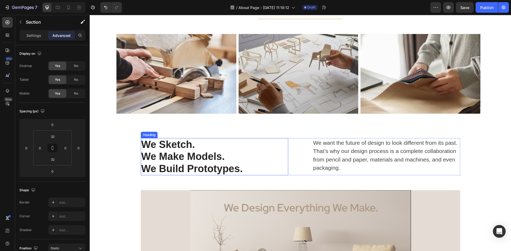
scroll to position [239, 0]
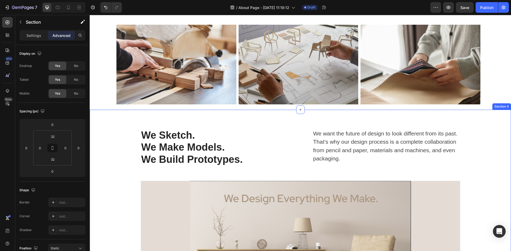
click at [259, 117] on div "We Sketch. We Make Models. We Build Prototypes. Heading We want the future of d…" at bounding box center [300, 217] width 421 height 215
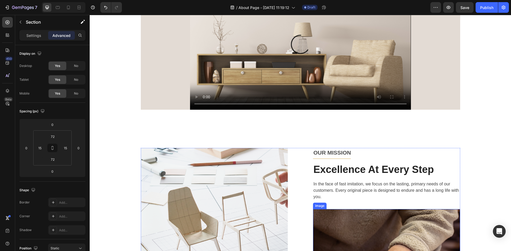
scroll to position [426, 0]
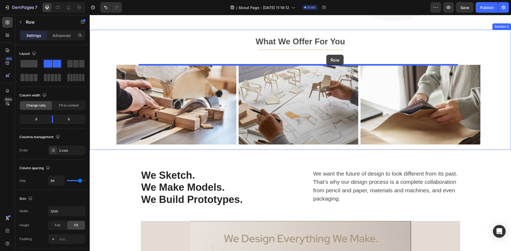
scroll to position [196, 0]
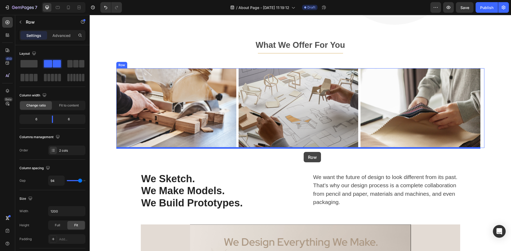
drag, startPoint x: 297, startPoint y: 166, endPoint x: 304, endPoint y: 152, distance: 15.6
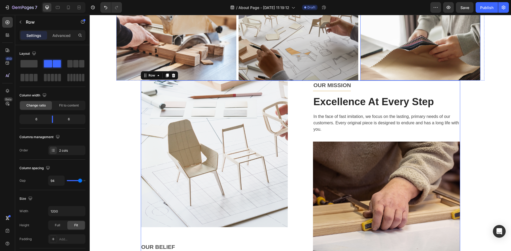
scroll to position [276, 0]
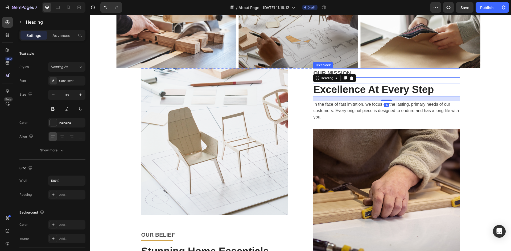
click at [434, 73] on p "OUR MISSION" at bounding box center [386, 73] width 146 height 9
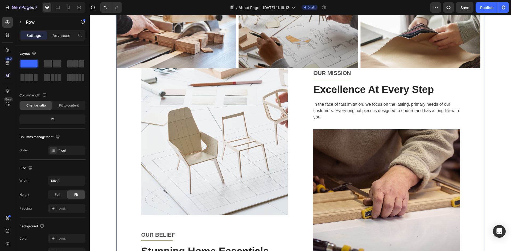
click at [465, 84] on div "Image Image Image Image Carousel Image OUR BELIEF Text block Title Line Stunnin…" at bounding box center [300, 137] width 368 height 297
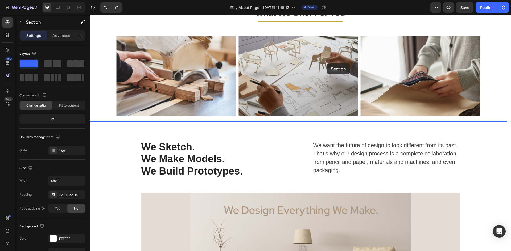
scroll to position [217, 0]
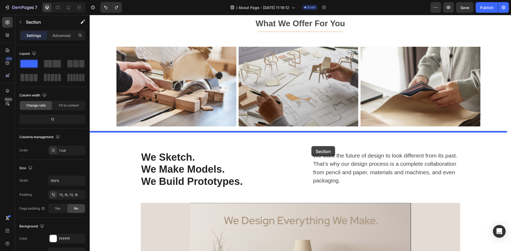
drag, startPoint x: 315, startPoint y: 112, endPoint x: 311, endPoint y: 146, distance: 34.3
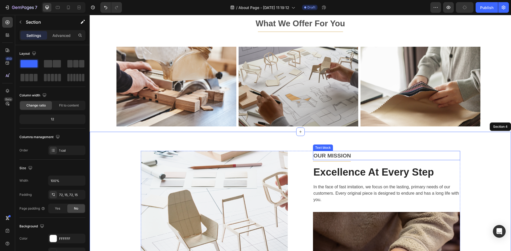
click at [375, 154] on p "OUR MISSION" at bounding box center [386, 156] width 146 height 9
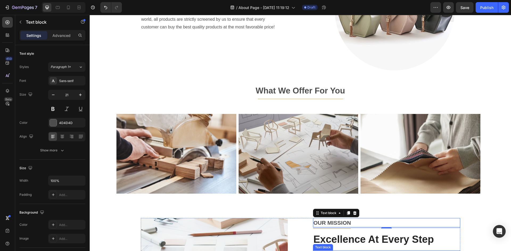
scroll to position [138, 0]
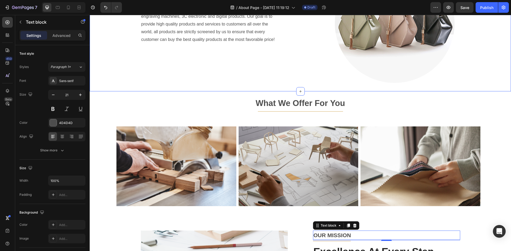
click at [473, 52] on div "SIMSON MALL Heading SIMSON is a leading e-commerce platform that specializes in…" at bounding box center [300, 23] width 421 height 120
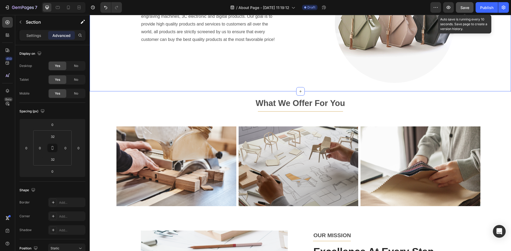
click at [463, 4] on button "Save" at bounding box center [465, 7] width 18 height 11
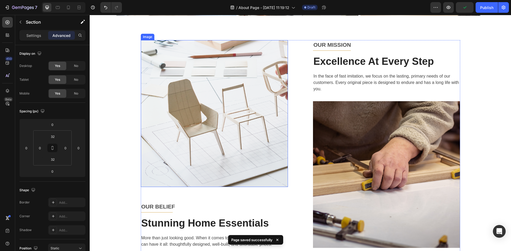
scroll to position [324, 0]
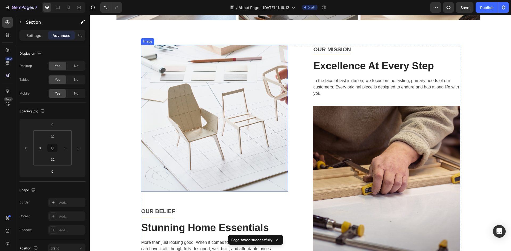
click at [221, 103] on img at bounding box center [214, 118] width 147 height 147
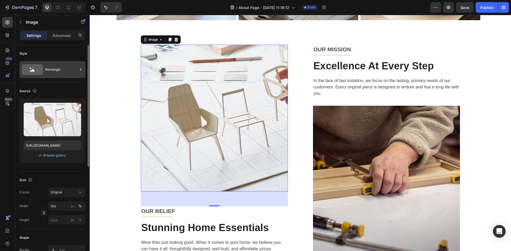
click at [67, 72] on div "Rectangle" at bounding box center [61, 70] width 32 height 12
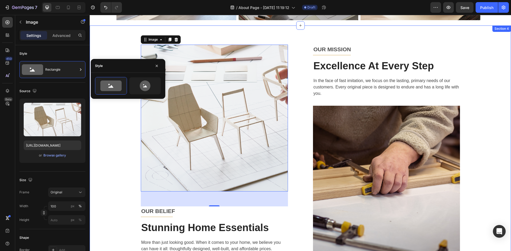
click at [114, 130] on div "Image 56 OUR BELIEF Text block Title Line Stunning Home Essentials Heading More…" at bounding box center [300, 153] width 413 height 217
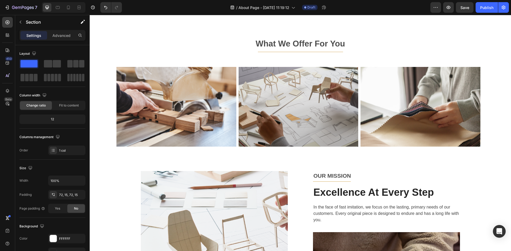
scroll to position [244, 0]
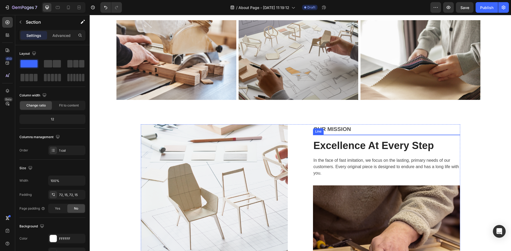
click at [338, 135] on div at bounding box center [332, 135] width 38 height 0
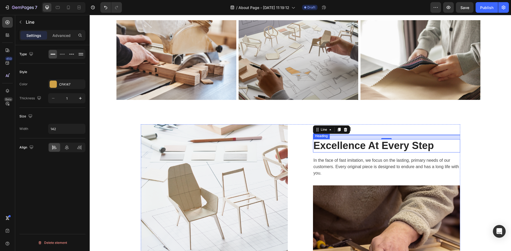
click at [454, 146] on p "Excellence At Every Step" at bounding box center [386, 146] width 146 height 12
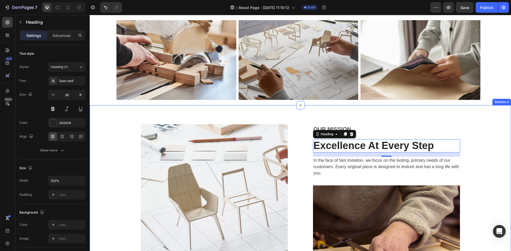
click at [116, 122] on div "Image OUR BELIEF Text block Title Line Stunning Home Essentials Heading More th…" at bounding box center [300, 232] width 421 height 255
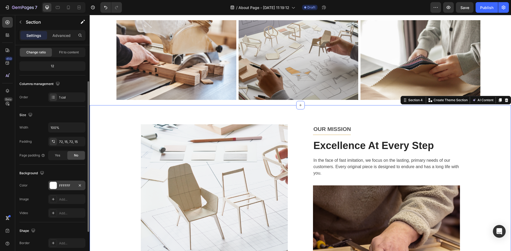
scroll to position [80, 0]
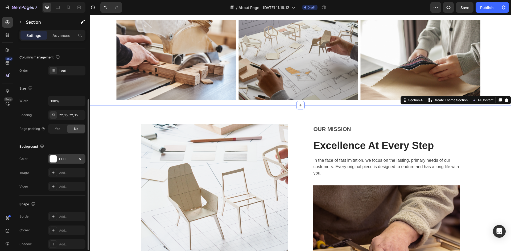
click at [65, 160] on div "FFFFFF" at bounding box center [66, 159] width 15 height 5
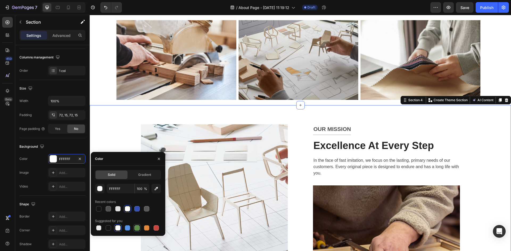
click at [138, 225] on div at bounding box center [136, 228] width 7 height 7
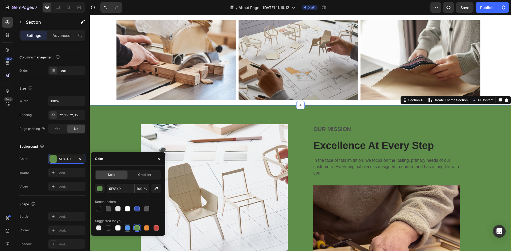
click at [130, 227] on div at bounding box center [127, 228] width 6 height 6
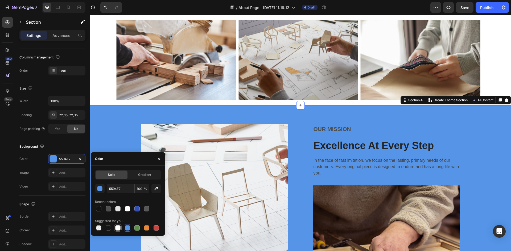
click at [118, 226] on div at bounding box center [117, 228] width 5 height 5
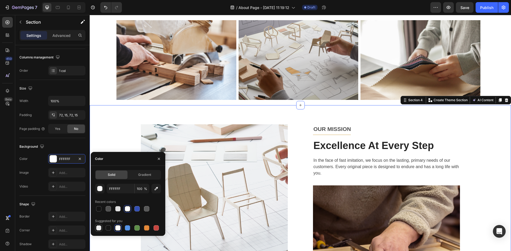
click at [99, 230] on div at bounding box center [98, 228] width 5 height 5
type input "000000"
type input "0"
click at [108, 227] on div at bounding box center [108, 228] width 5 height 5
type input "151515"
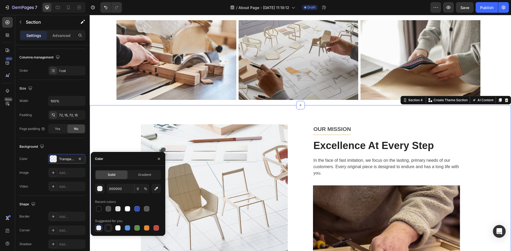
type input "100"
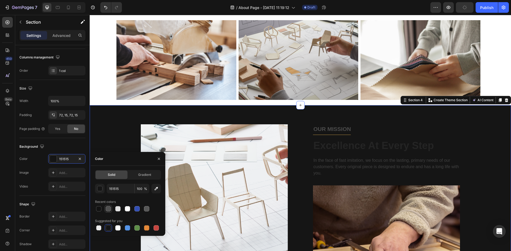
click at [107, 212] on div at bounding box center [108, 208] width 5 height 5
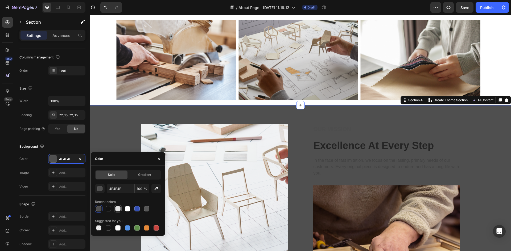
click at [119, 211] on div at bounding box center [117, 208] width 5 height 5
type input "E2E2E2"
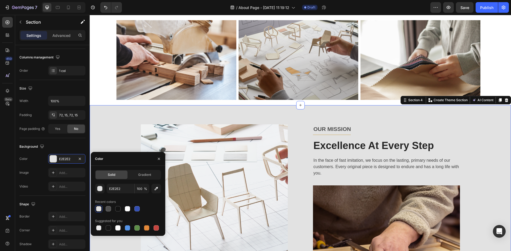
click at [478, 156] on div "Image OUR BELIEF Text block Title Line Stunning Home Essentials Heading More th…" at bounding box center [300, 233] width 413 height 217
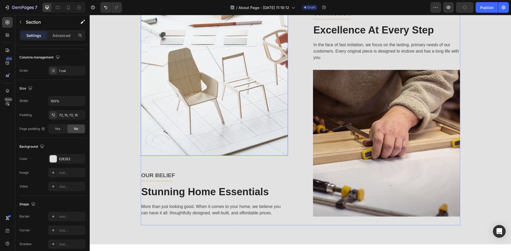
scroll to position [350, 0]
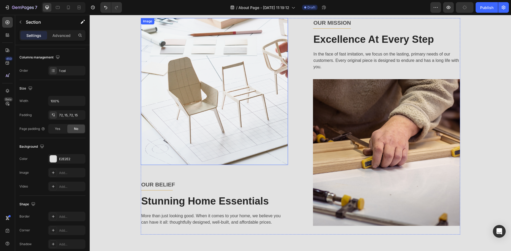
click at [223, 123] on img at bounding box center [214, 91] width 147 height 147
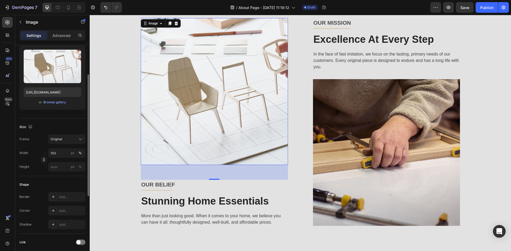
scroll to position [27, 0]
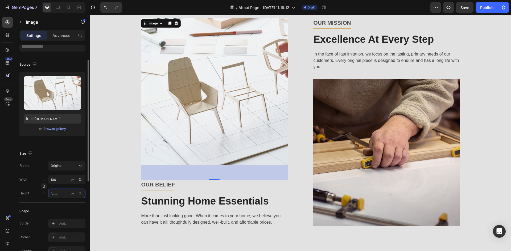
click at [59, 191] on input "px %" at bounding box center [66, 194] width 37 height 10
type input "200"
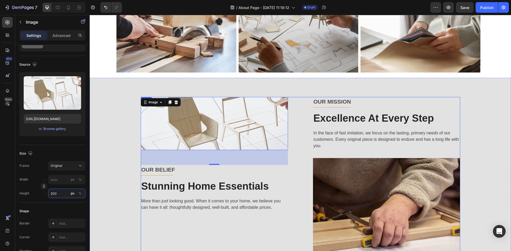
scroll to position [297, 0]
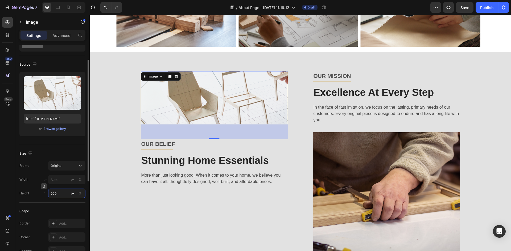
type input "200"
click at [44, 187] on icon "button" at bounding box center [44, 187] width 2 height 1
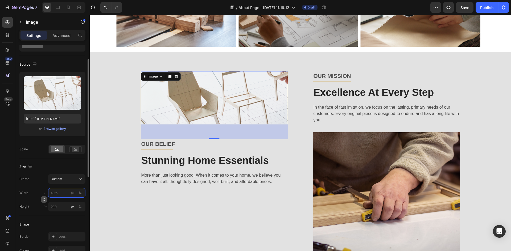
click at [55, 195] on input "px %" at bounding box center [66, 193] width 37 height 10
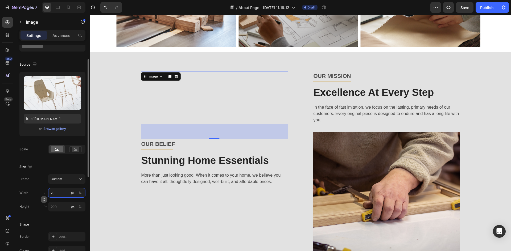
type input "200"
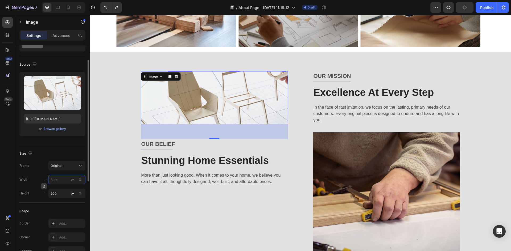
click at [60, 181] on input "px %" at bounding box center [66, 180] width 37 height 10
click at [292, 101] on div "Image 56 OUR BELIEF Text block Title Line Stunning Home Essentials Heading More…" at bounding box center [300, 175] width 319 height 208
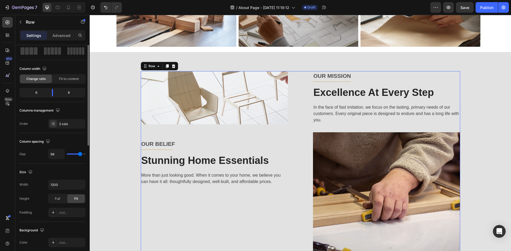
scroll to position [0, 0]
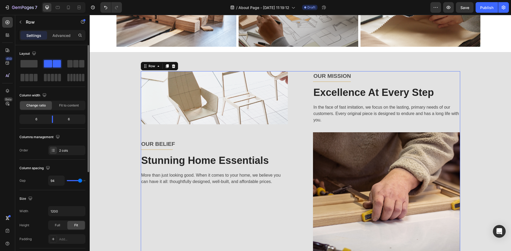
click at [262, 104] on img at bounding box center [214, 97] width 147 height 53
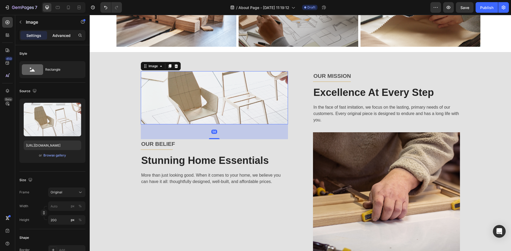
click at [66, 36] on p "Advanced" at bounding box center [61, 36] width 18 height 6
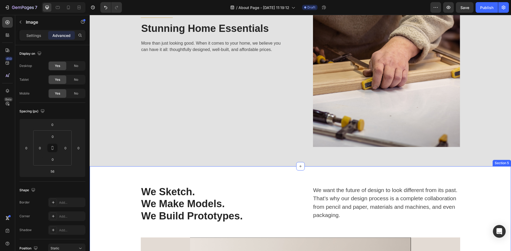
scroll to position [430, 0]
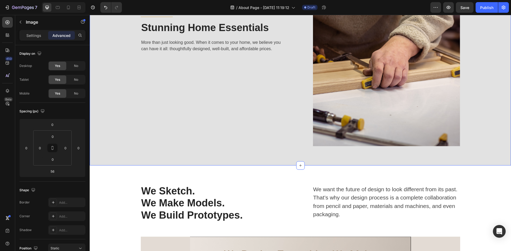
click at [189, 136] on div "Image 56 OUR BELIEF Text block Title Line Stunning Home Essentials Heading More…" at bounding box center [214, 42] width 147 height 208
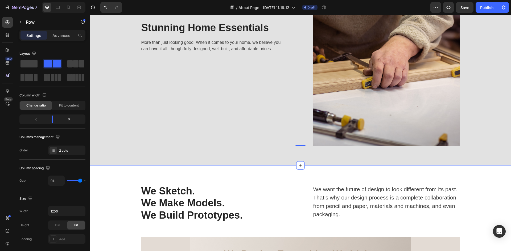
click at [91, 141] on div "Image OUR BELIEF Text block Title Line Stunning Home Essentials Heading More th…" at bounding box center [300, 42] width 421 height 247
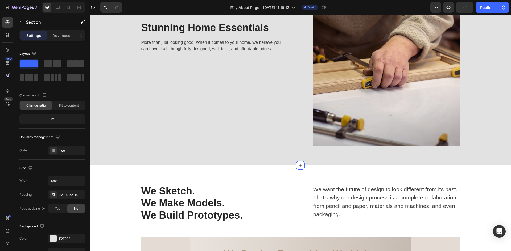
click at [101, 136] on div "Image OUR BELIEF Text block Title Line Stunning Home Essentials Heading More th…" at bounding box center [300, 42] width 413 height 208
click at [59, 37] on p "Advanced" at bounding box center [61, 36] width 18 height 6
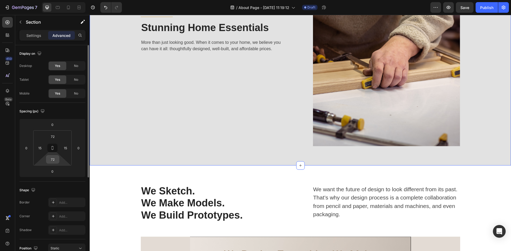
click at [56, 162] on input "72" at bounding box center [52, 160] width 11 height 8
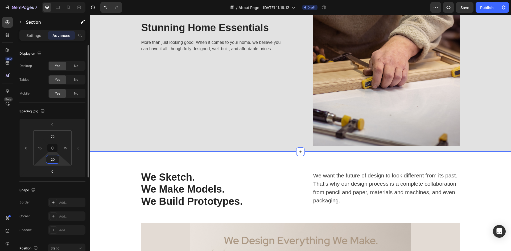
type input "2"
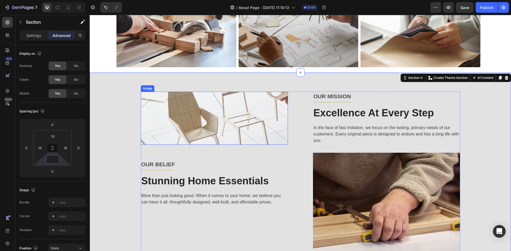
scroll to position [271, 0]
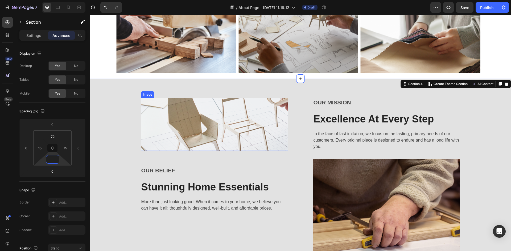
click at [225, 125] on img at bounding box center [214, 124] width 147 height 53
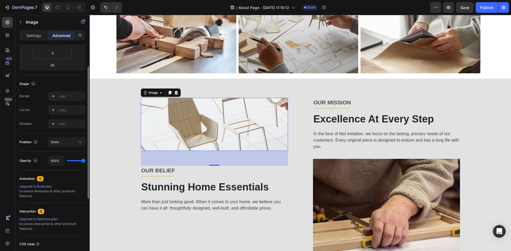
scroll to position [0, 0]
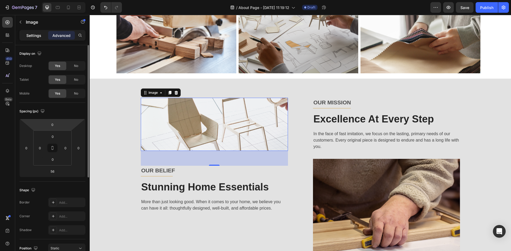
click at [36, 35] on p "Settings" at bounding box center [33, 36] width 15 height 6
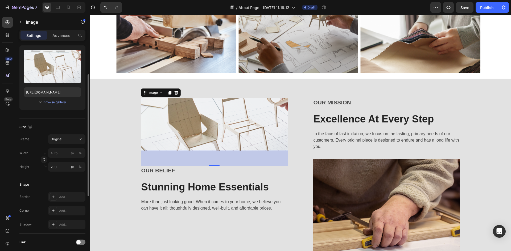
scroll to position [80, 0]
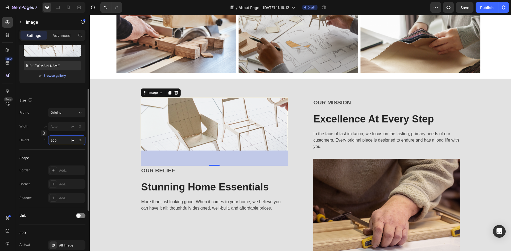
click at [58, 140] on input "200" at bounding box center [66, 141] width 37 height 10
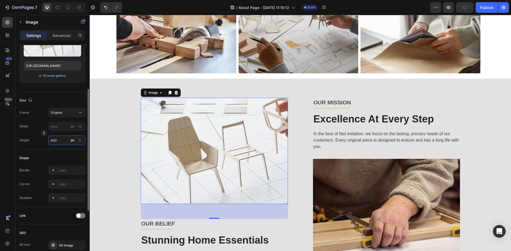
type input "400"
click at [67, 156] on div "Shape" at bounding box center [52, 158] width 66 height 9
click at [252, 225] on p "OUR BELIEF" at bounding box center [214, 224] width 146 height 9
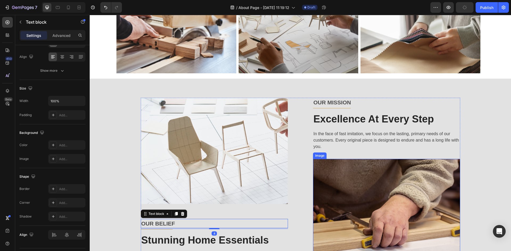
click at [339, 174] on img at bounding box center [386, 232] width 147 height 147
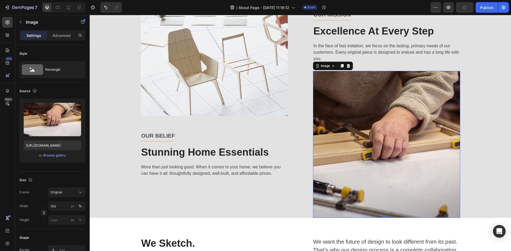
scroll to position [324, 0]
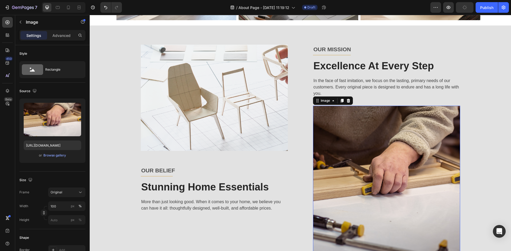
click at [364, 133] on img at bounding box center [386, 179] width 147 height 147
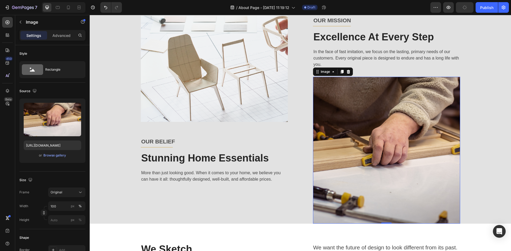
scroll to position [350, 0]
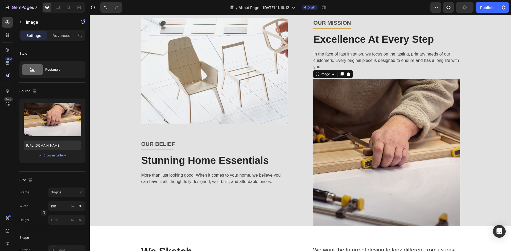
click at [344, 132] on img at bounding box center [386, 152] width 147 height 147
click at [52, 36] on div "Advanced" at bounding box center [61, 35] width 27 height 9
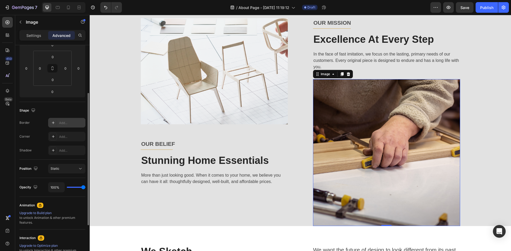
scroll to position [27, 0]
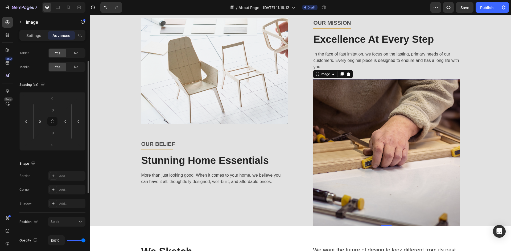
click at [385, 126] on img at bounding box center [386, 152] width 147 height 147
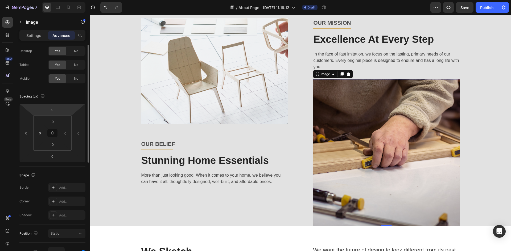
scroll to position [0, 0]
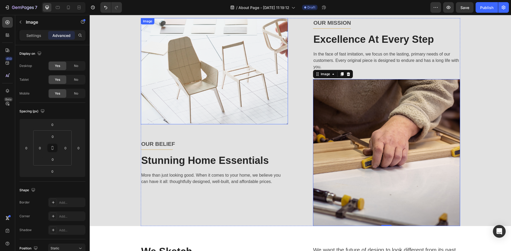
click at [239, 85] on img at bounding box center [214, 71] width 147 height 106
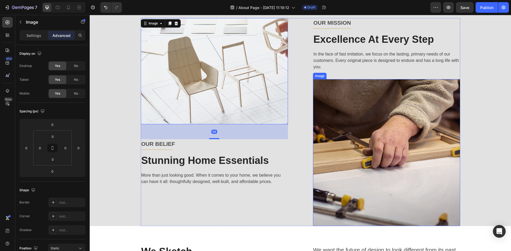
click at [381, 110] on img at bounding box center [386, 152] width 147 height 147
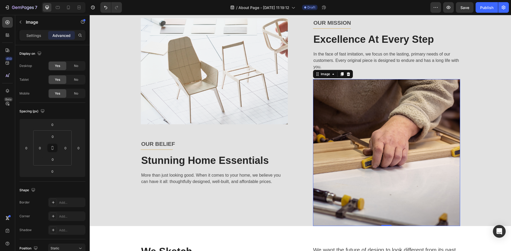
click at [366, 106] on img at bounding box center [386, 152] width 147 height 147
click at [40, 40] on div "Settings Advanced" at bounding box center [52, 35] width 66 height 11
click at [38, 37] on p "Settings" at bounding box center [33, 36] width 15 height 6
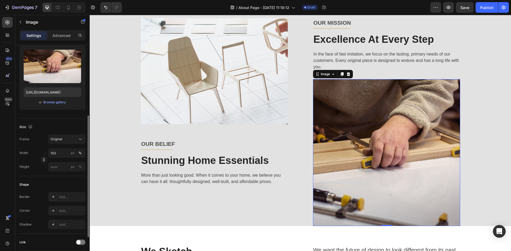
scroll to position [80, 0]
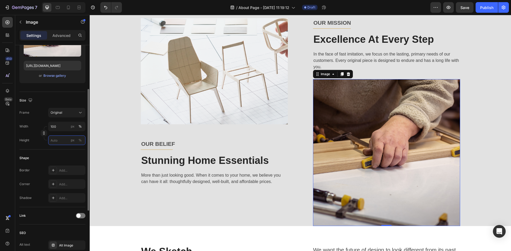
click at [56, 139] on input "px %" at bounding box center [66, 141] width 37 height 10
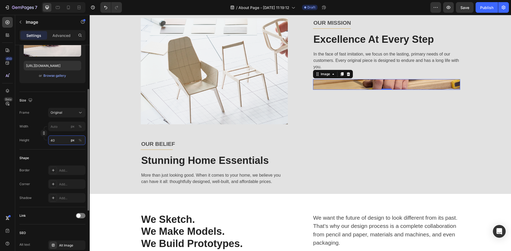
type input "400"
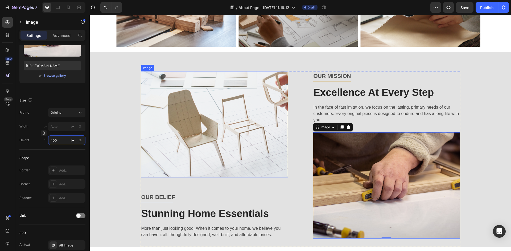
scroll to position [324, 0]
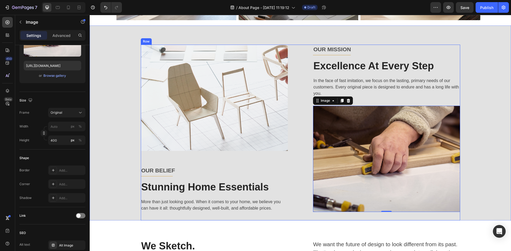
click at [284, 174] on p "OUR BELIEF" at bounding box center [214, 171] width 146 height 9
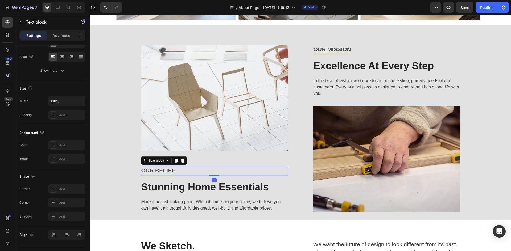
scroll to position [0, 0]
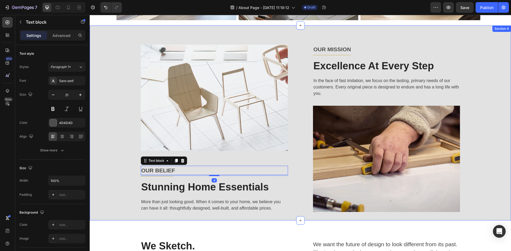
click at [475, 89] on div "Image OUR BELIEF Text block 4 Title Line Stunning Home Essentials Heading More …" at bounding box center [300, 133] width 413 height 176
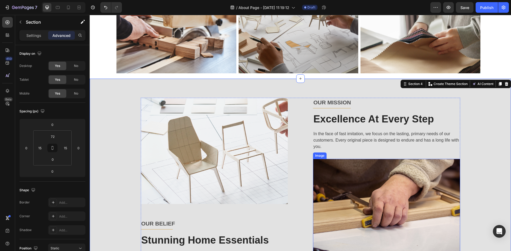
scroll to position [244, 0]
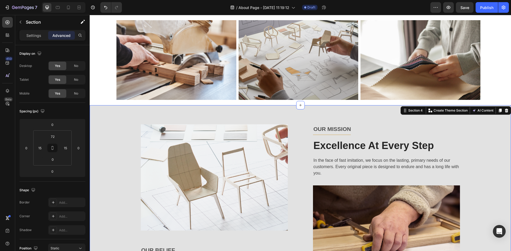
click at [213, 111] on div "Image OUR BELIEF Text block Title Line Stunning Home Essentials Heading More th…" at bounding box center [300, 202] width 421 height 195
click at [54, 138] on input "72" at bounding box center [52, 137] width 11 height 8
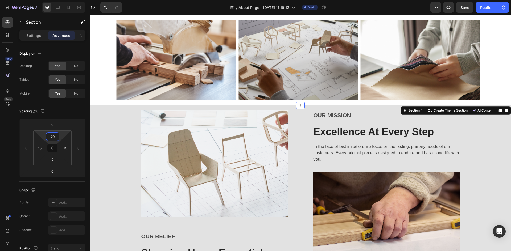
type input "20"
click at [113, 172] on div "Image OUR BELIEF Text block Title Line Stunning Home Essentials Heading More th…" at bounding box center [300, 199] width 413 height 176
click at [101, 101] on div "What We Offer For You Text block Title Line Row Image Image Image Image Carouse…" at bounding box center [300, 45] width 421 height 120
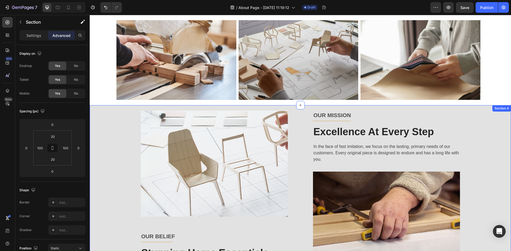
click at [101, 142] on div "Image OUR BELIEF Text block Title Line Stunning Home Essentials Heading More th…" at bounding box center [300, 199] width 413 height 176
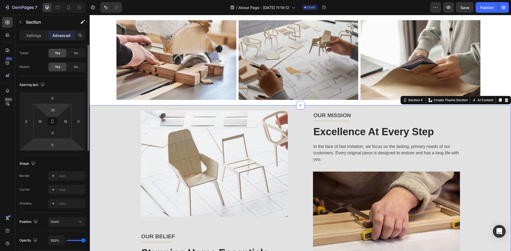
scroll to position [0, 0]
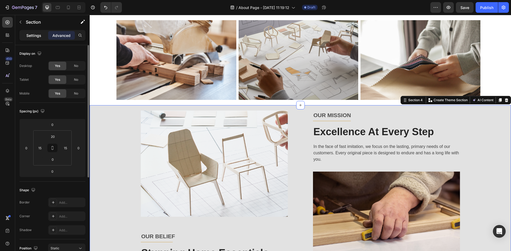
click at [28, 36] on p "Settings" at bounding box center [33, 36] width 15 height 6
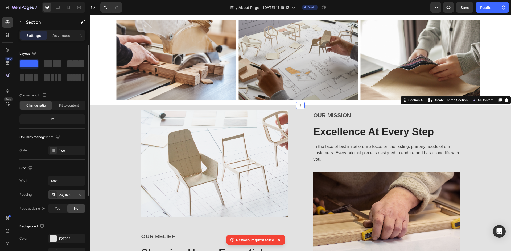
scroll to position [80, 0]
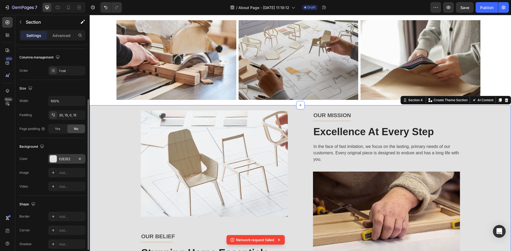
click at [60, 157] on div "E2E2E2" at bounding box center [66, 159] width 15 height 5
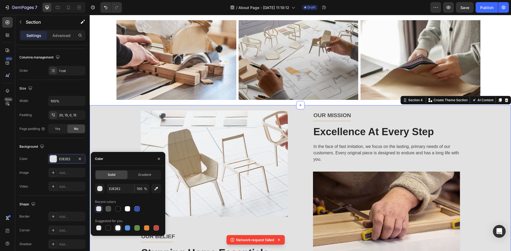
click at [118, 230] on div at bounding box center [117, 228] width 5 height 5
type input "FFFFFF"
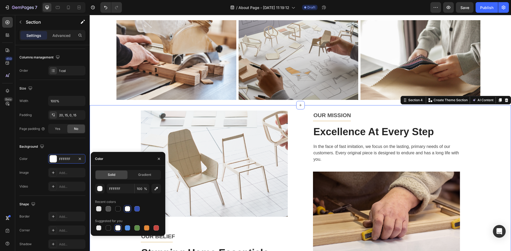
click at [474, 179] on div "Image OUR BELIEF Text block Title Line Stunning Home Essentials Heading More th…" at bounding box center [300, 199] width 413 height 176
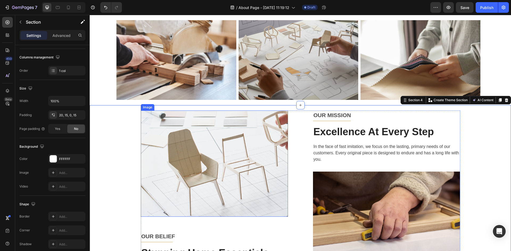
click at [475, 164] on div "Image OUR BELIEF Text block Title Line Stunning Home Essentials Heading More th…" at bounding box center [300, 199] width 413 height 176
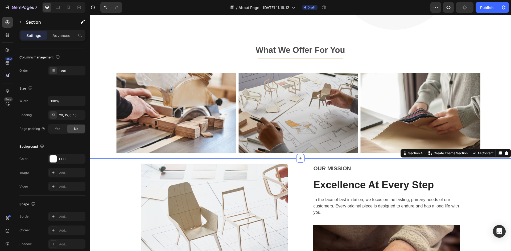
click at [116, 178] on div "Image OUR BELIEF Text block Title Line Stunning Home Essentials Heading More th…" at bounding box center [300, 252] width 413 height 176
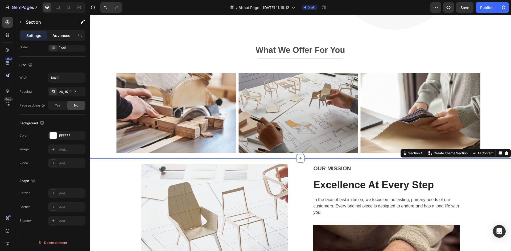
click at [64, 35] on p "Advanced" at bounding box center [61, 36] width 18 height 6
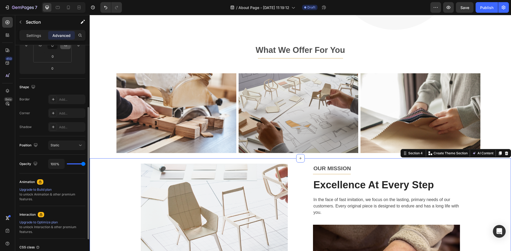
scroll to position [23, 0]
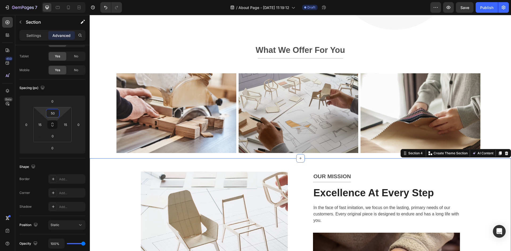
type input "50"
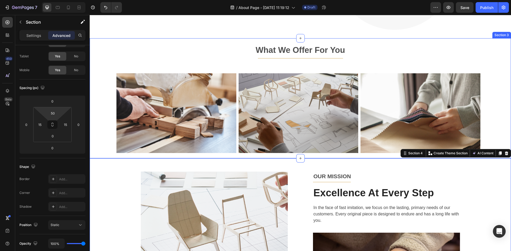
click at [492, 109] on div "What We Offer For You Text block Title Line Row Image Image Image Image Carouse…" at bounding box center [300, 98] width 421 height 120
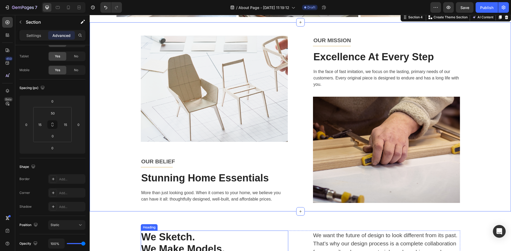
scroll to position [297, 0]
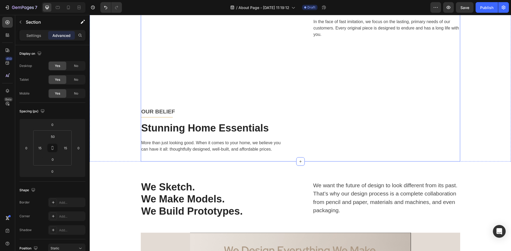
scroll to position [23, 0]
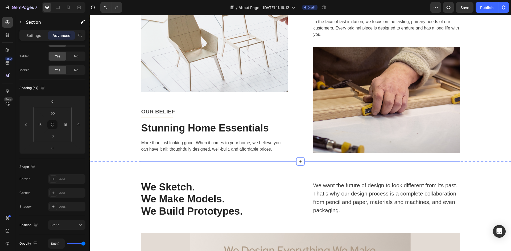
click at [306, 126] on div "Image OUR BELIEF Text block Title Line Stunning Home Essentials Heading More th…" at bounding box center [300, 74] width 319 height 176
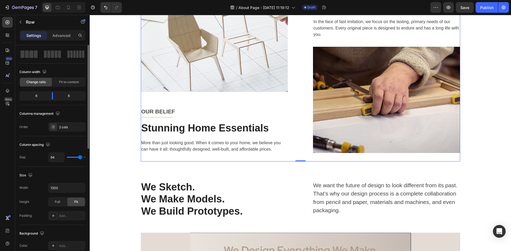
scroll to position [0, 0]
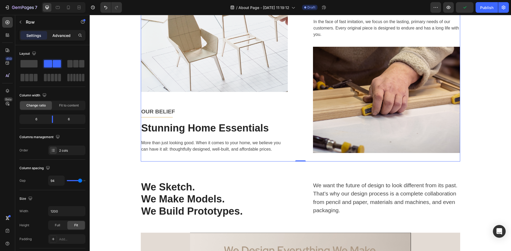
click at [53, 36] on p "Advanced" at bounding box center [61, 36] width 18 height 6
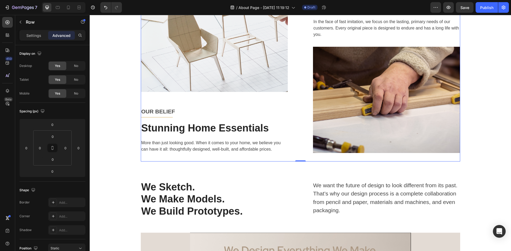
click at [268, 92] on img at bounding box center [214, 39] width 147 height 106
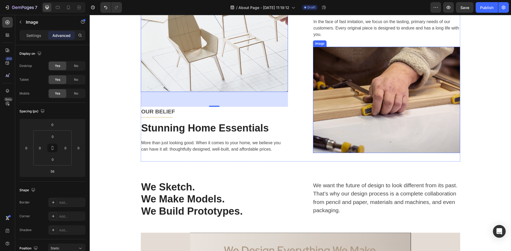
click at [335, 153] on img at bounding box center [386, 100] width 147 height 106
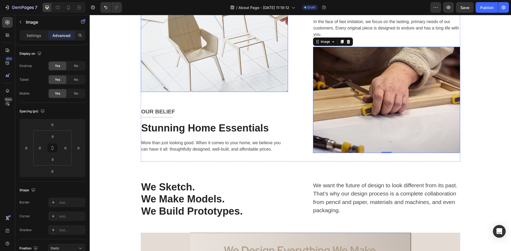
click at [244, 92] on img at bounding box center [214, 39] width 147 height 106
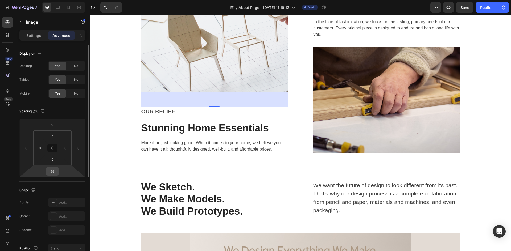
click at [58, 172] on div "56" at bounding box center [52, 171] width 13 height 9
click at [56, 172] on input "56" at bounding box center [52, 172] width 11 height 8
type input "0"
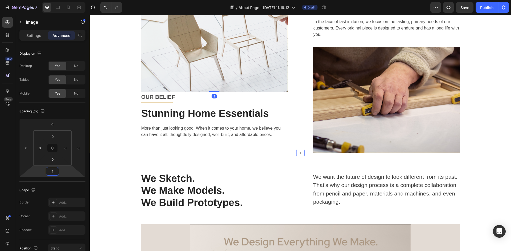
type input "10"
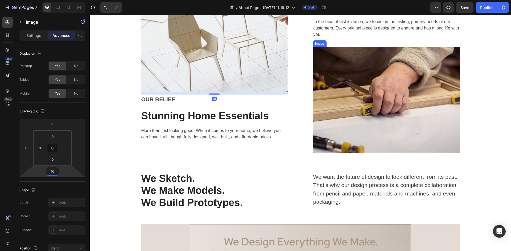
click at [360, 153] on img at bounding box center [386, 100] width 147 height 106
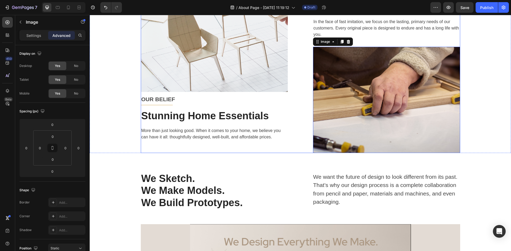
click at [365, 38] on p "In the face of fast imitation, we focus on the lasting, primary needs of our cu…" at bounding box center [386, 28] width 146 height 19
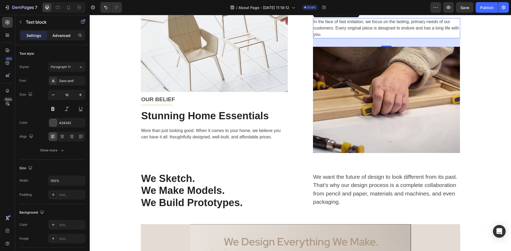
click at [53, 37] on p "Advanced" at bounding box center [61, 36] width 18 height 6
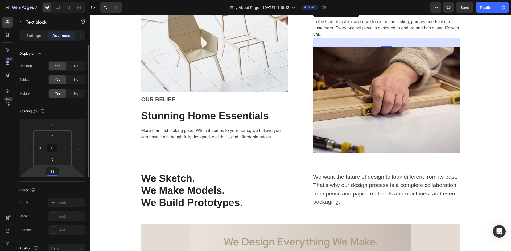
drag, startPoint x: 55, startPoint y: 171, endPoint x: 49, endPoint y: 172, distance: 6.7
click at [49, 172] on input "32" at bounding box center [52, 172] width 11 height 8
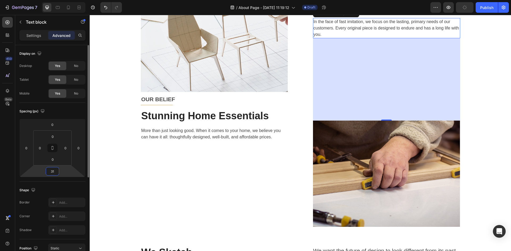
type input "3"
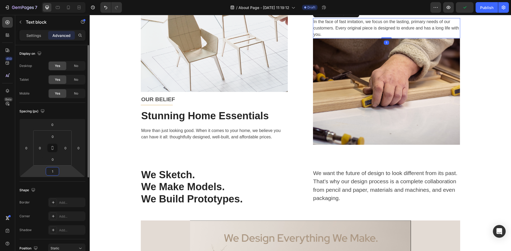
type input "10"
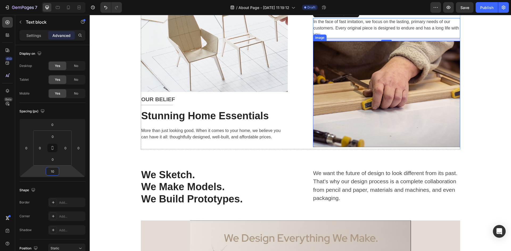
drag, startPoint x: 329, startPoint y: 197, endPoint x: 252, endPoint y: 230, distance: 83.6
click at [329, 147] on img at bounding box center [386, 94] width 147 height 106
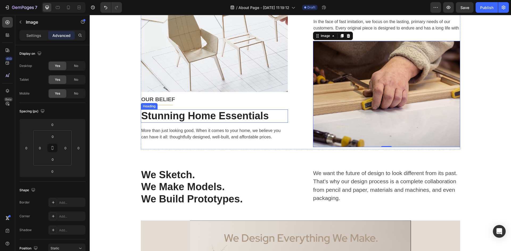
click at [296, 132] on div "Image OUR BELIEF Text block Title Line Stunning Home Essentials Heading More th…" at bounding box center [300, 68] width 319 height 164
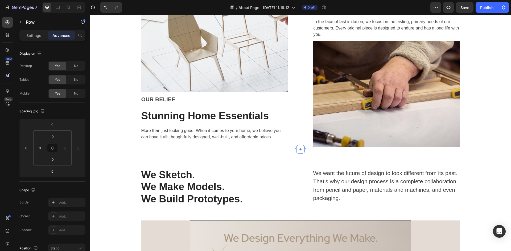
click at [487, 150] on div "Image OUR BELIEF Text block Title Line Stunning Home Essentials Heading More th…" at bounding box center [300, 68] width 413 height 164
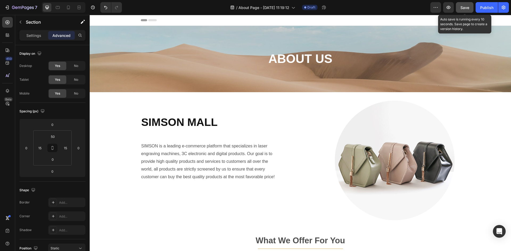
click at [463, 5] on span "Save" at bounding box center [464, 7] width 9 height 5
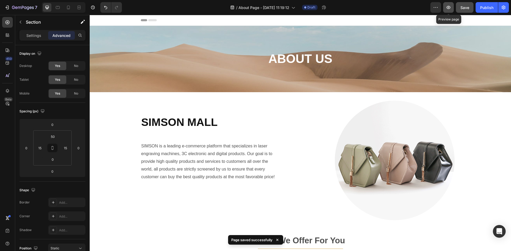
click at [450, 8] on icon "button" at bounding box center [448, 7] width 4 height 3
click at [190, 162] on p "SIMSON is a leading e-commerce platform that specializes in laser engraving mac…" at bounding box center [210, 162] width 138 height 38
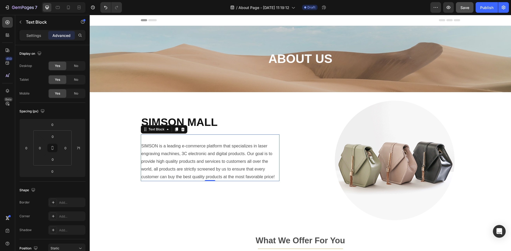
click at [161, 145] on p "SIMSON is a leading e-commerce platform that specializes in laser engraving mac…" at bounding box center [210, 162] width 138 height 38
click at [35, 36] on p "Settings" at bounding box center [33, 36] width 15 height 6
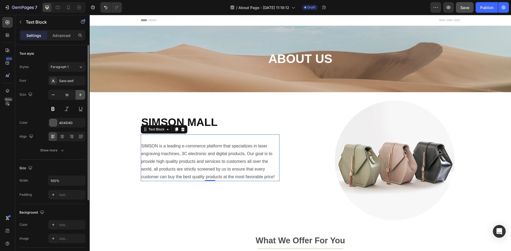
click at [80, 96] on icon "button" at bounding box center [80, 95] width 3 height 3
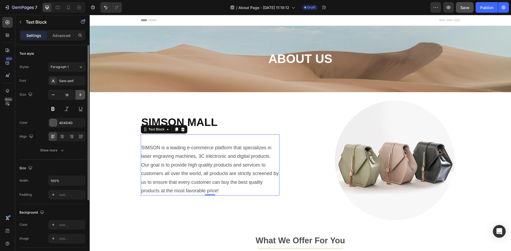
click at [80, 96] on icon "button" at bounding box center [80, 95] width 3 height 3
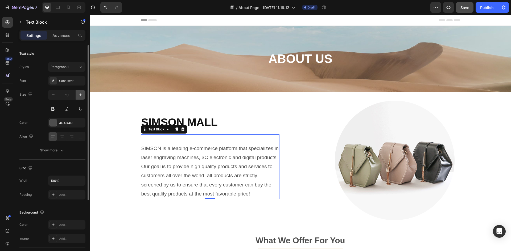
click at [80, 96] on icon "button" at bounding box center [80, 95] width 3 height 3
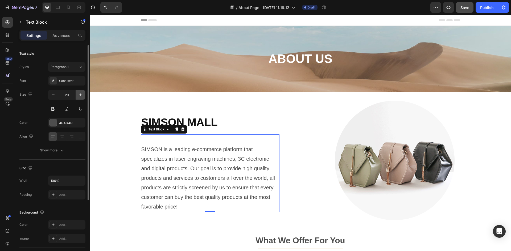
click at [81, 94] on icon "button" at bounding box center [80, 94] width 5 height 5
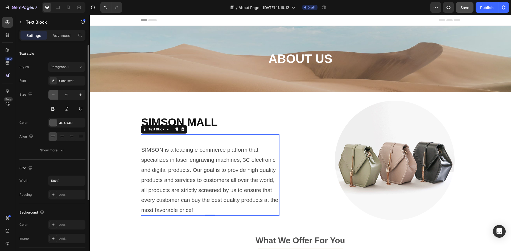
click at [49, 96] on button "button" at bounding box center [53, 95] width 10 height 10
type input "20"
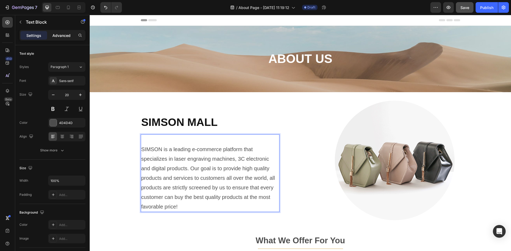
click at [60, 38] on p "Advanced" at bounding box center [61, 36] width 18 height 6
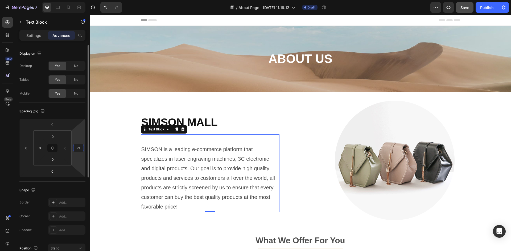
click at [80, 150] on input "71" at bounding box center [78, 148] width 8 height 8
type input "6"
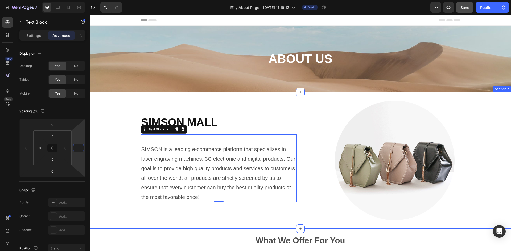
click at [266, 109] on h2 "SIMSON MALL" at bounding box center [220, 116] width 158 height 30
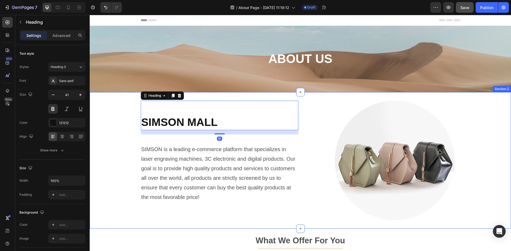
click at [477, 147] on div "SIMSON MALL Heading 16 SIMSON is a leading e-commerce platform that specializes…" at bounding box center [300, 161] width 421 height 120
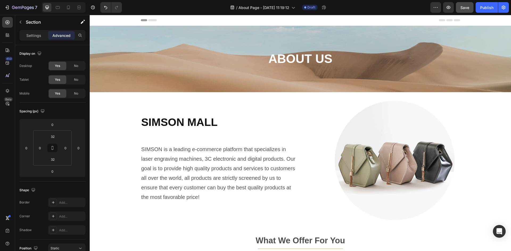
click at [462, 7] on span "Save" at bounding box center [464, 7] width 9 height 5
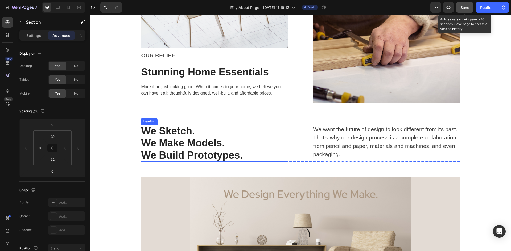
scroll to position [426, 0]
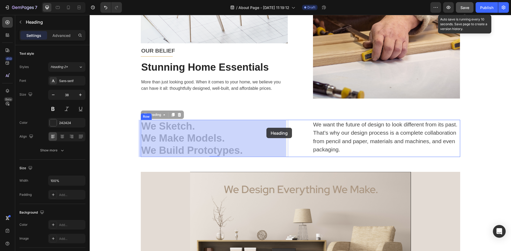
drag, startPoint x: 225, startPoint y: 131, endPoint x: 266, endPoint y: 128, distance: 41.1
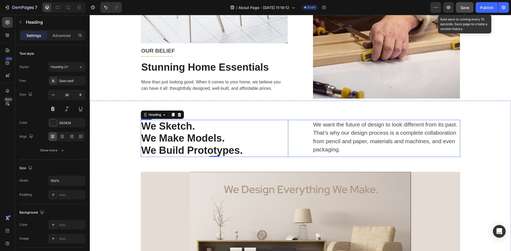
click at [295, 130] on div "We Sketch. We Make Models. We Build Prototypes. Heading 0 We want the future of…" at bounding box center [300, 139] width 319 height 38
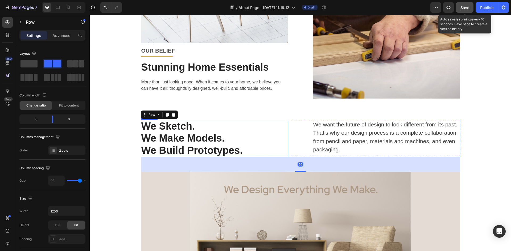
click at [271, 130] on p "We Sketch." at bounding box center [214, 127] width 146 height 12
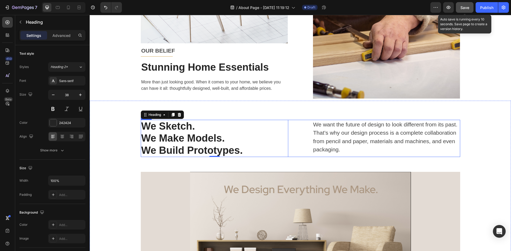
click at [304, 131] on div "We Sketch. We Make Models. We Build Prototypes. Heading 0 We want the future of…" at bounding box center [300, 139] width 319 height 38
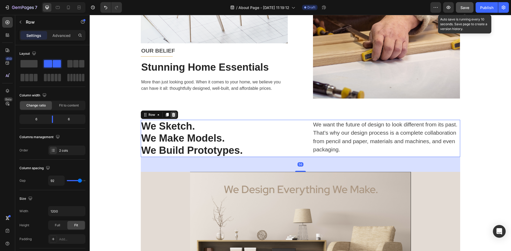
click at [172, 115] on icon at bounding box center [173, 115] width 3 height 4
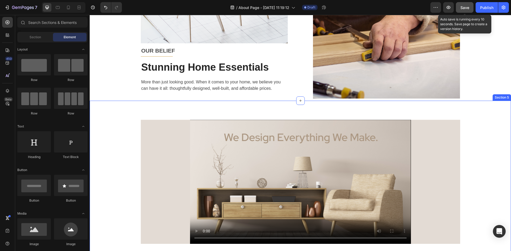
click at [252, 113] on div "Video Row Row Row Section 5" at bounding box center [300, 182] width 421 height 163
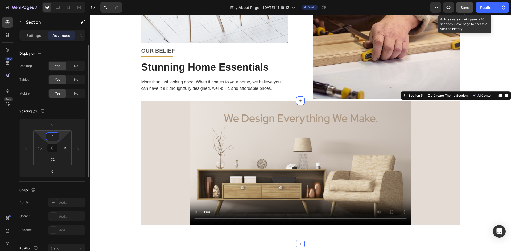
drag, startPoint x: 54, startPoint y: 138, endPoint x: 45, endPoint y: 139, distance: 8.8
click at [45, 139] on div "0 15 72 15" at bounding box center [52, 148] width 38 height 35
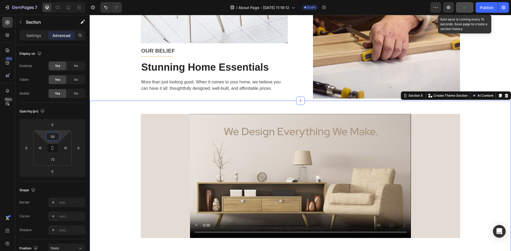
type input "50"
click at [480, 180] on div "Video Row Row Row" at bounding box center [300, 176] width 413 height 124
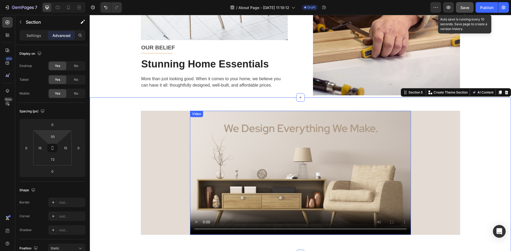
scroll to position [418, 0]
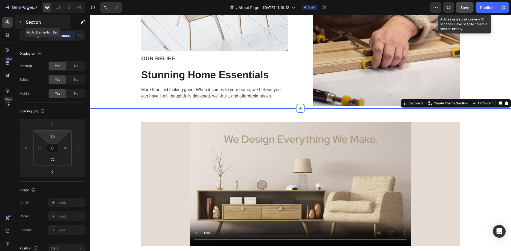
click at [22, 25] on button "button" at bounding box center [20, 22] width 9 height 9
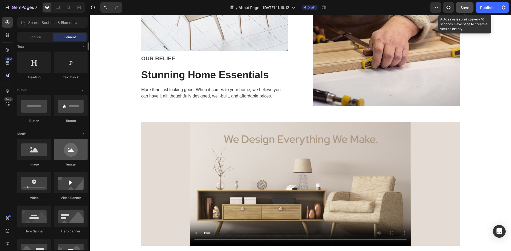
scroll to position [53, 0]
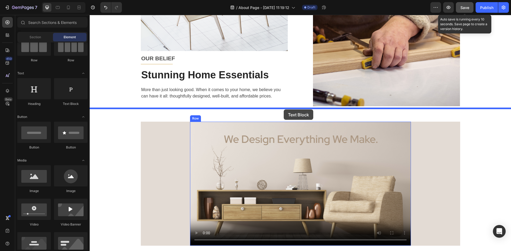
drag, startPoint x: 158, startPoint y: 107, endPoint x: 284, endPoint y: 110, distance: 125.9
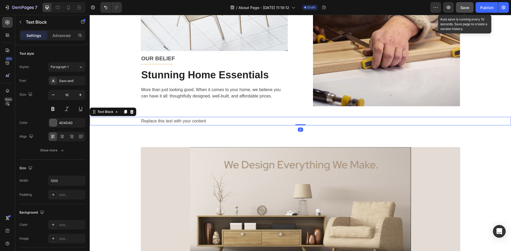
click at [208, 123] on div "Replace this text with your content" at bounding box center [300, 121] width 319 height 9
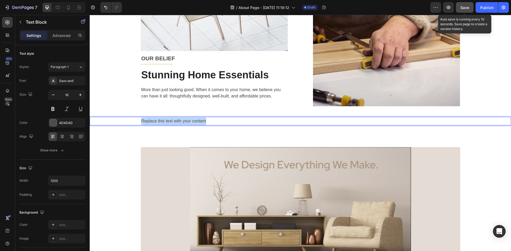
drag, startPoint x: 217, startPoint y: 121, endPoint x: 139, endPoint y: 121, distance: 77.7
click at [141, 121] on div "Replace this text with your content" at bounding box center [300, 121] width 319 height 9
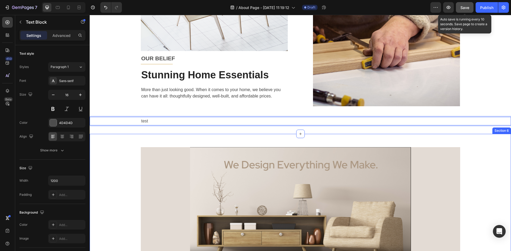
drag, startPoint x: 483, startPoint y: 172, endPoint x: 472, endPoint y: 171, distance: 11.5
click at [483, 172] on div "Video Row Row Row" at bounding box center [300, 209] width 413 height 124
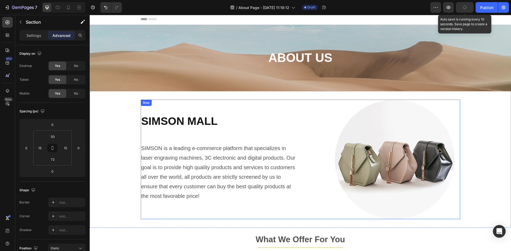
scroll to position [0, 0]
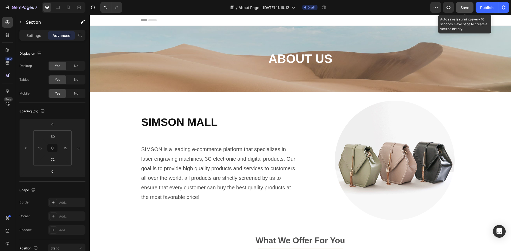
click at [462, 9] on span "Save" at bounding box center [464, 7] width 9 height 5
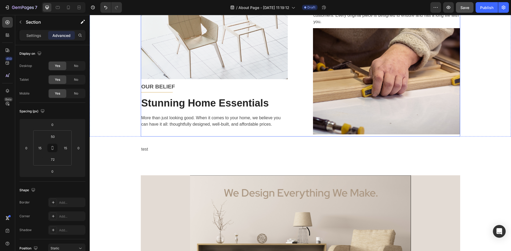
scroll to position [399, 0]
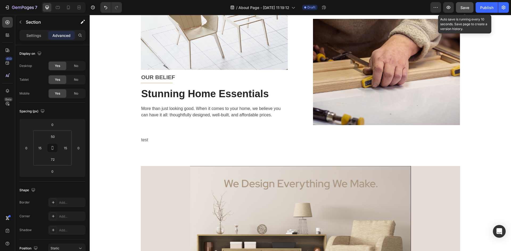
click at [460, 6] on span "Save" at bounding box center [464, 7] width 9 height 5
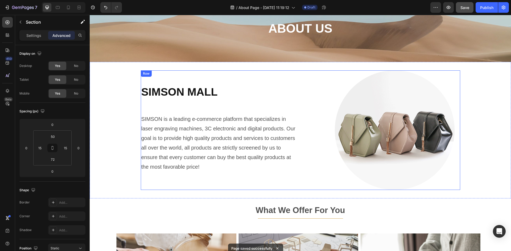
scroll to position [53, 0]
